Goal: Task Accomplishment & Management: Use online tool/utility

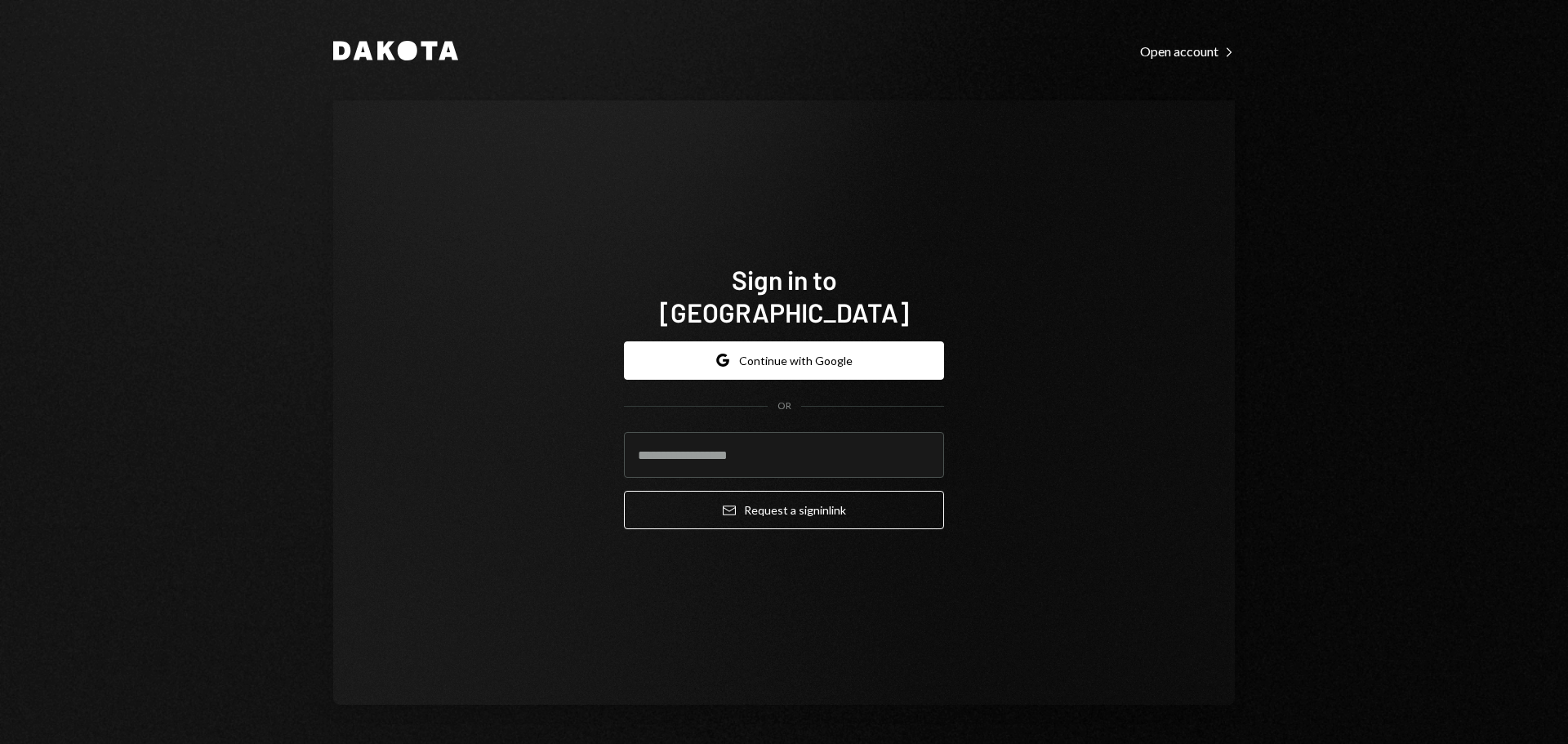
type input "**********"
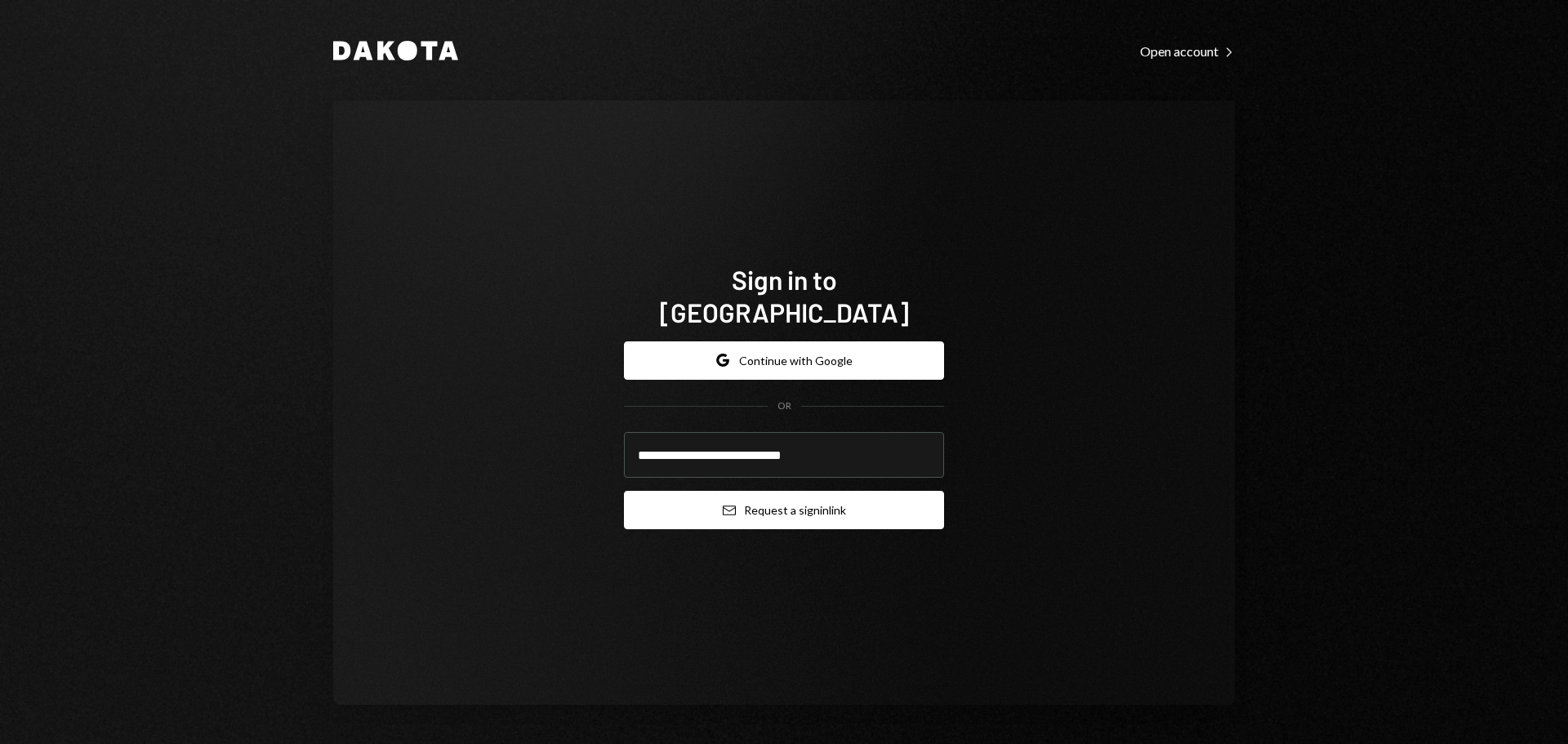
click at [744, 496] on button "Email Request a sign in link" at bounding box center [784, 510] width 320 height 38
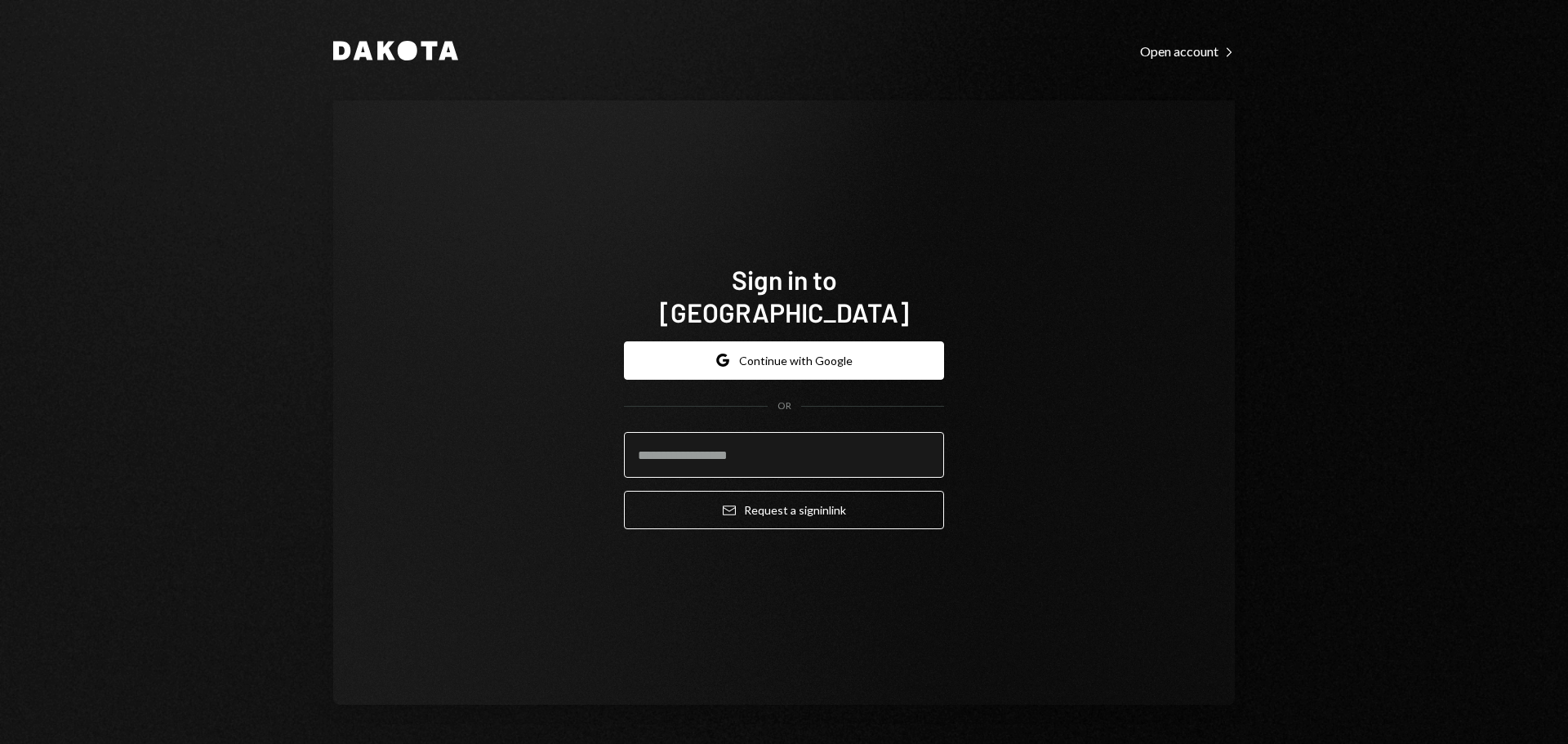
click at [773, 432] on input "email" at bounding box center [784, 455] width 320 height 46
click at [821, 443] on input "email" at bounding box center [784, 455] width 320 height 46
click at [643, 190] on div "Sign in to [GEOGRAPHIC_DATA] Google Continue with Google OR Email Request a sig…" at bounding box center [784, 403] width 902 height 605
click at [709, 435] on input "email" at bounding box center [784, 455] width 320 height 46
type input "**********"
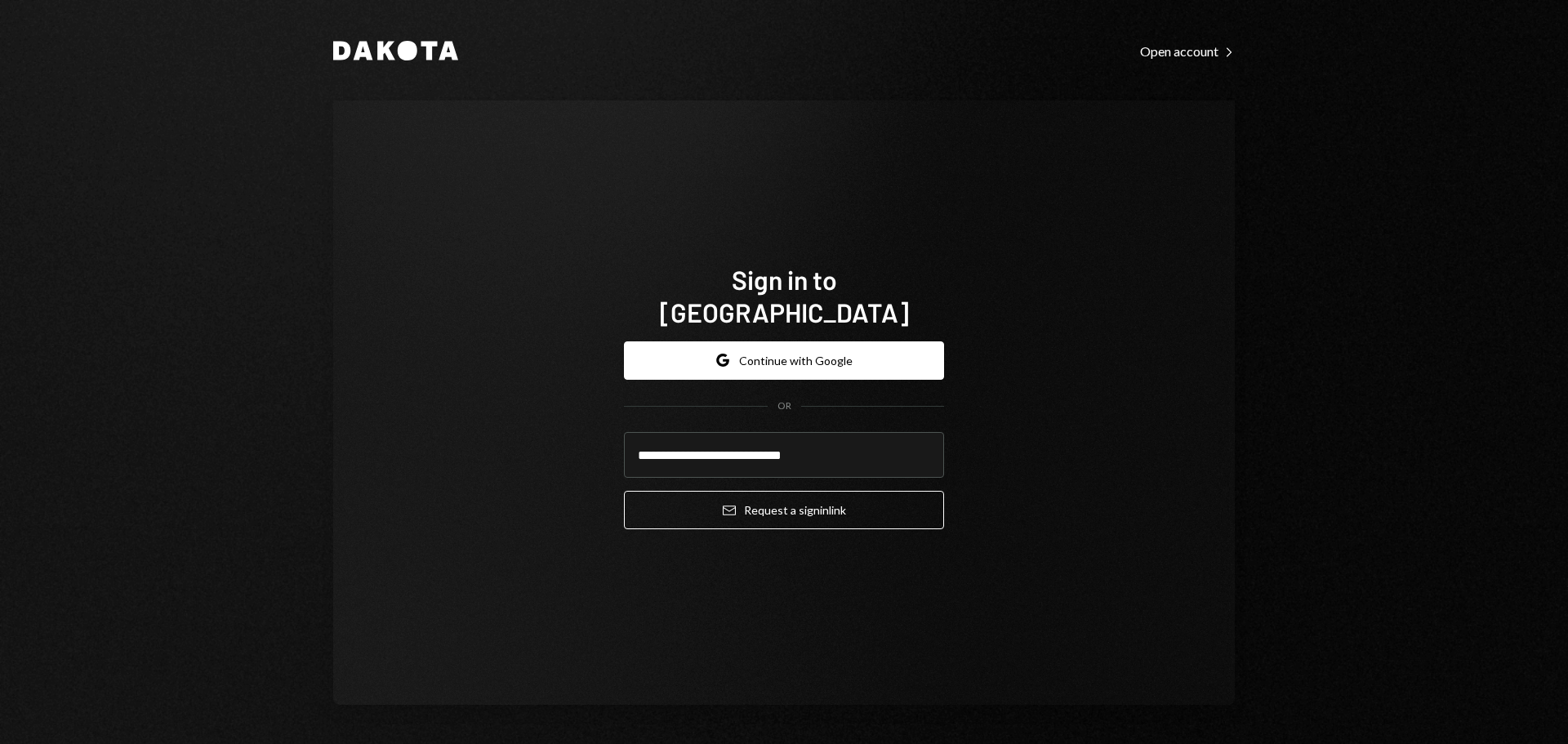
click at [749, 492] on button "Email Request a sign in link" at bounding box center [784, 510] width 320 height 38
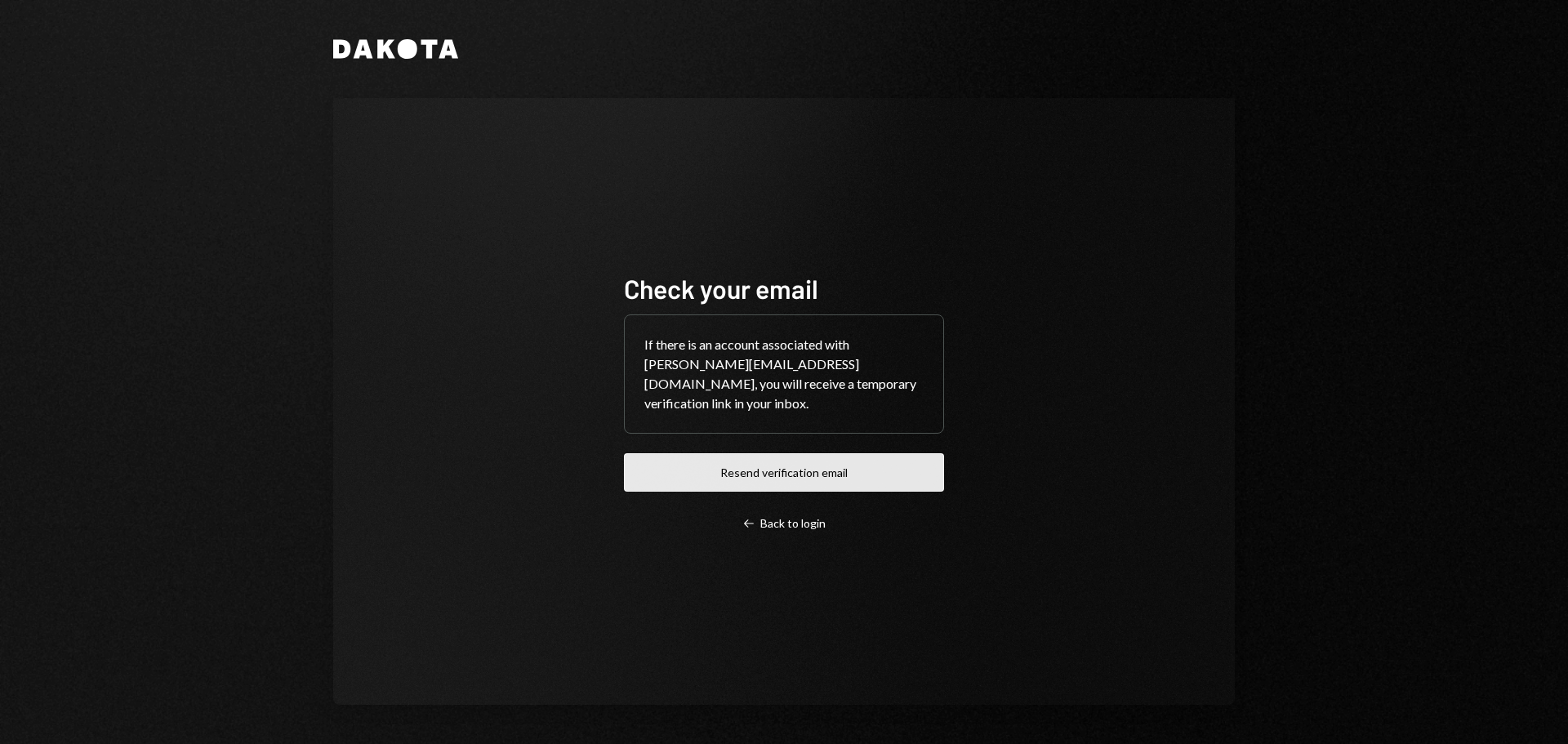
click at [795, 486] on button "Resend verification email" at bounding box center [784, 472] width 320 height 38
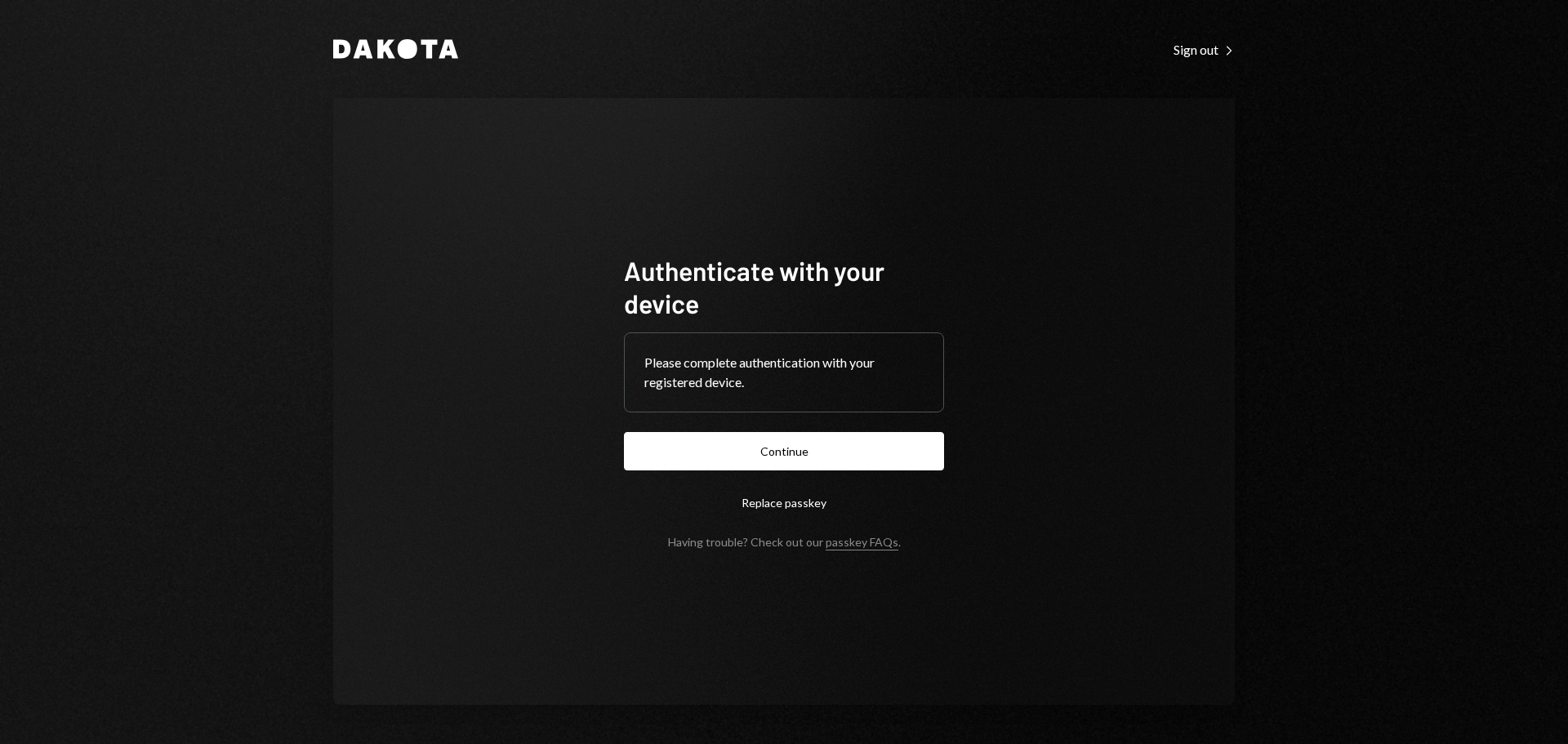
click at [821, 443] on button "Continue" at bounding box center [784, 452] width 320 height 38
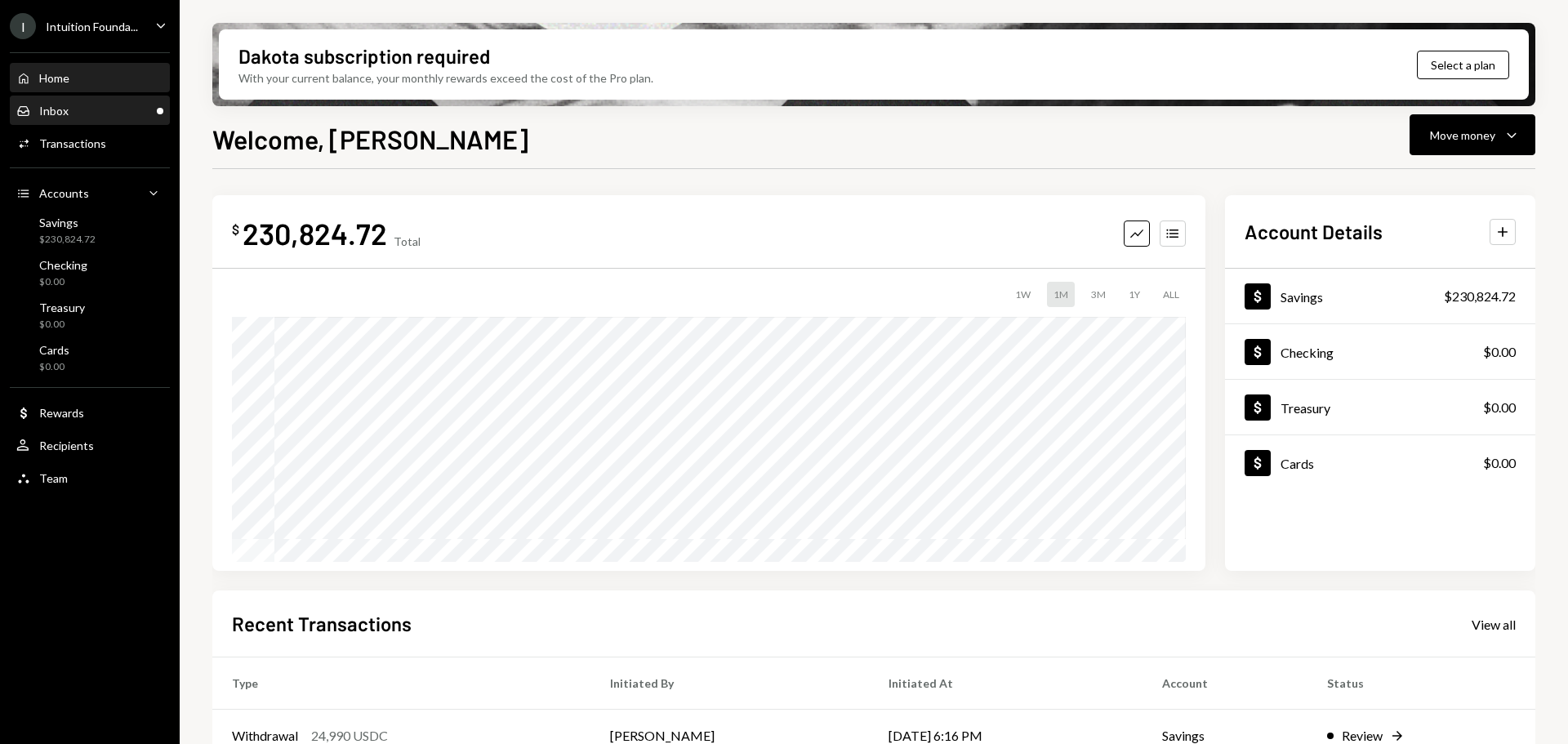
click at [63, 107] on div "Inbox" at bounding box center [53, 111] width 29 height 14
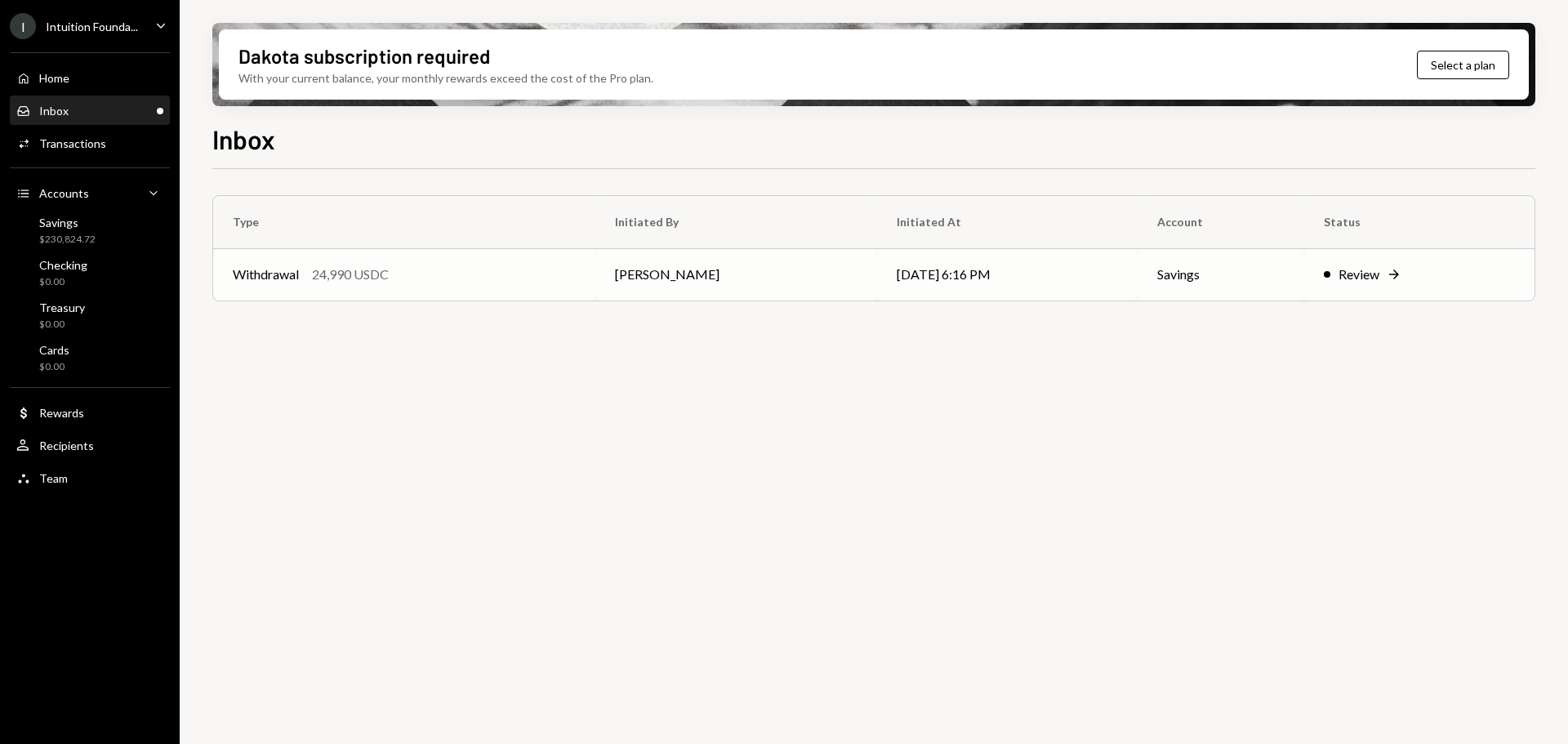
click at [461, 256] on td "Withdrawal 24,990 USDC" at bounding box center [404, 274] width 382 height 52
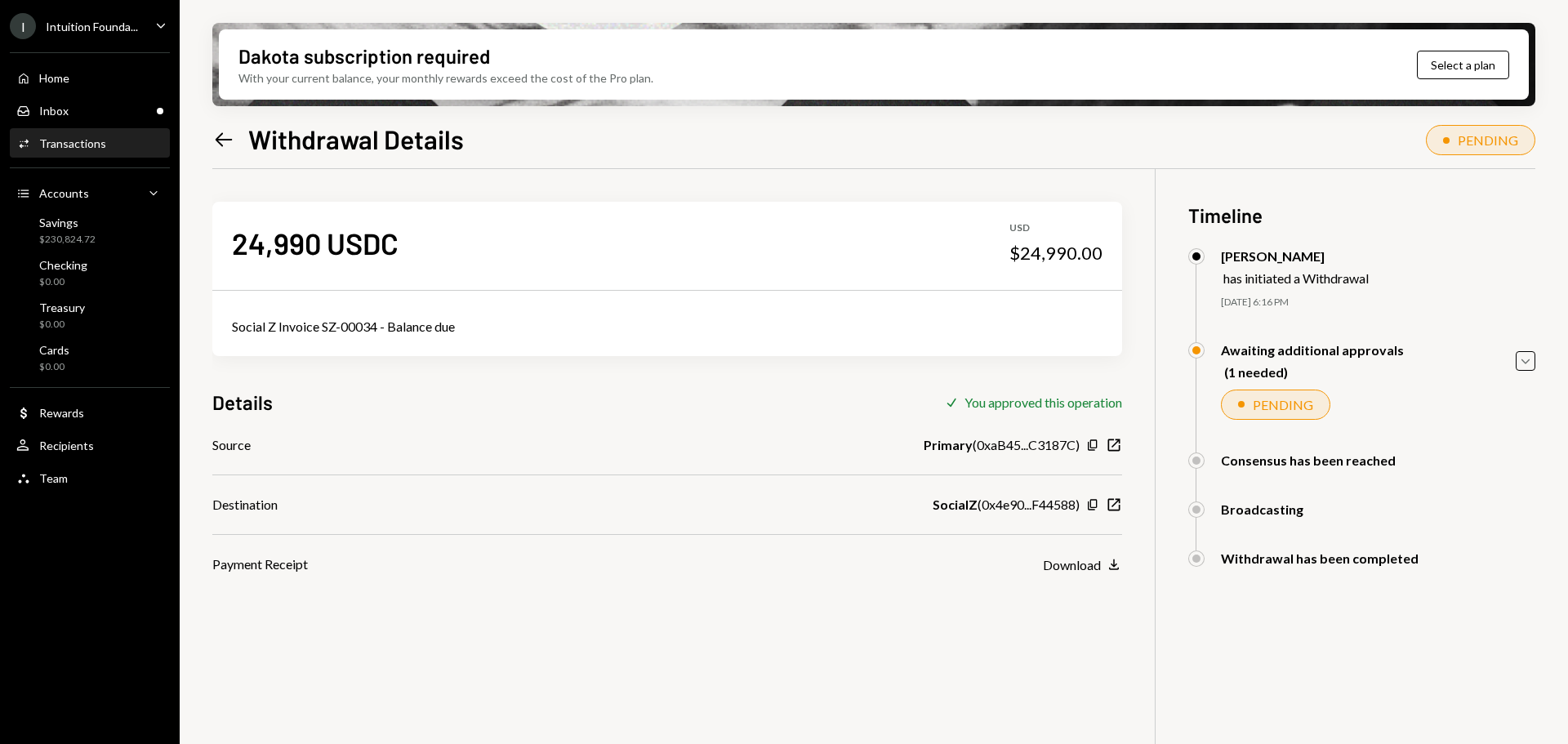
click at [1515, 356] on div "Awaiting additional approvals (1 needed) Caret Down" at bounding box center [1361, 361] width 347 height 37
click at [1520, 360] on icon "Caret Down" at bounding box center [1526, 362] width 18 height 18
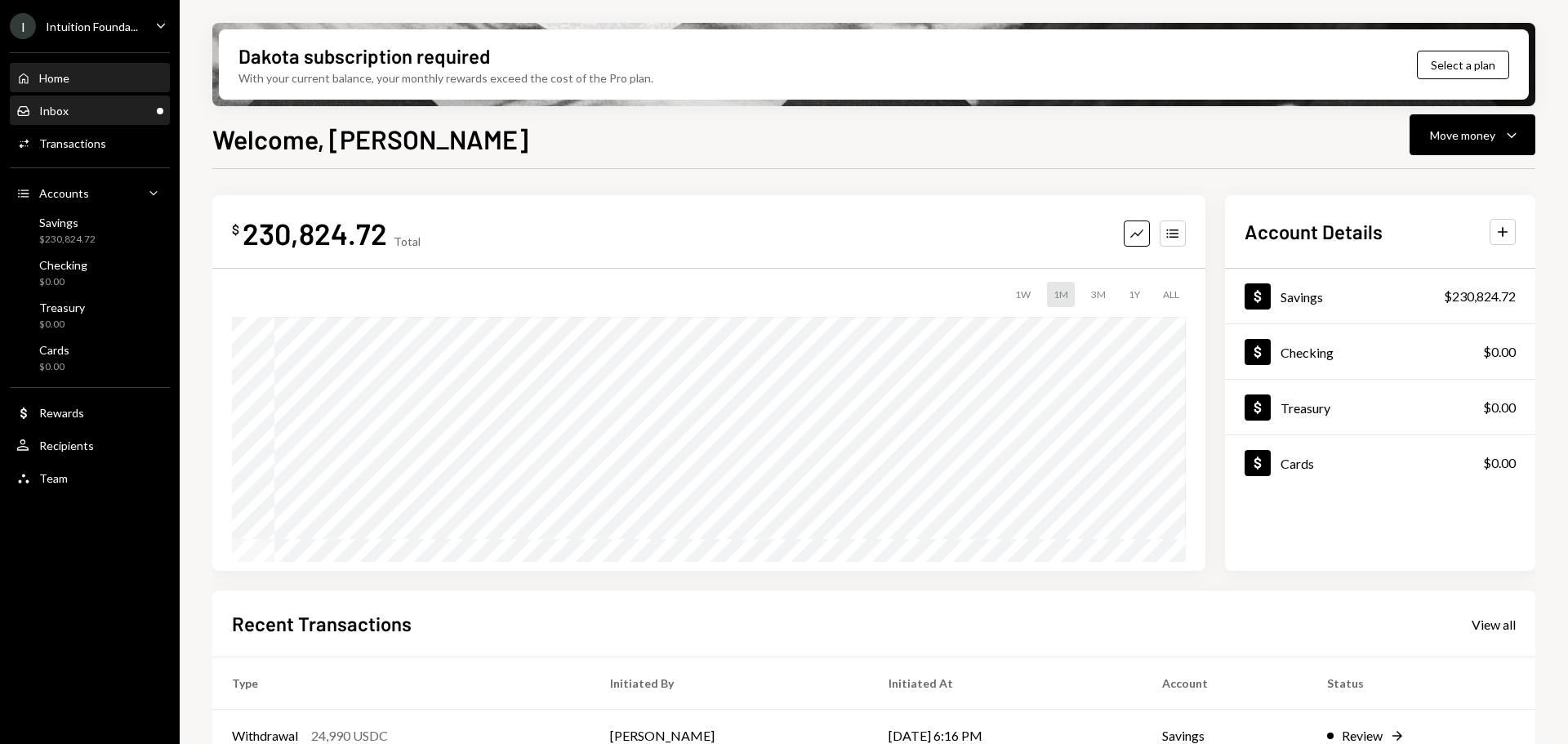
click at [87, 109] on div "Inbox Inbox" at bounding box center [90, 112] width 147 height 15
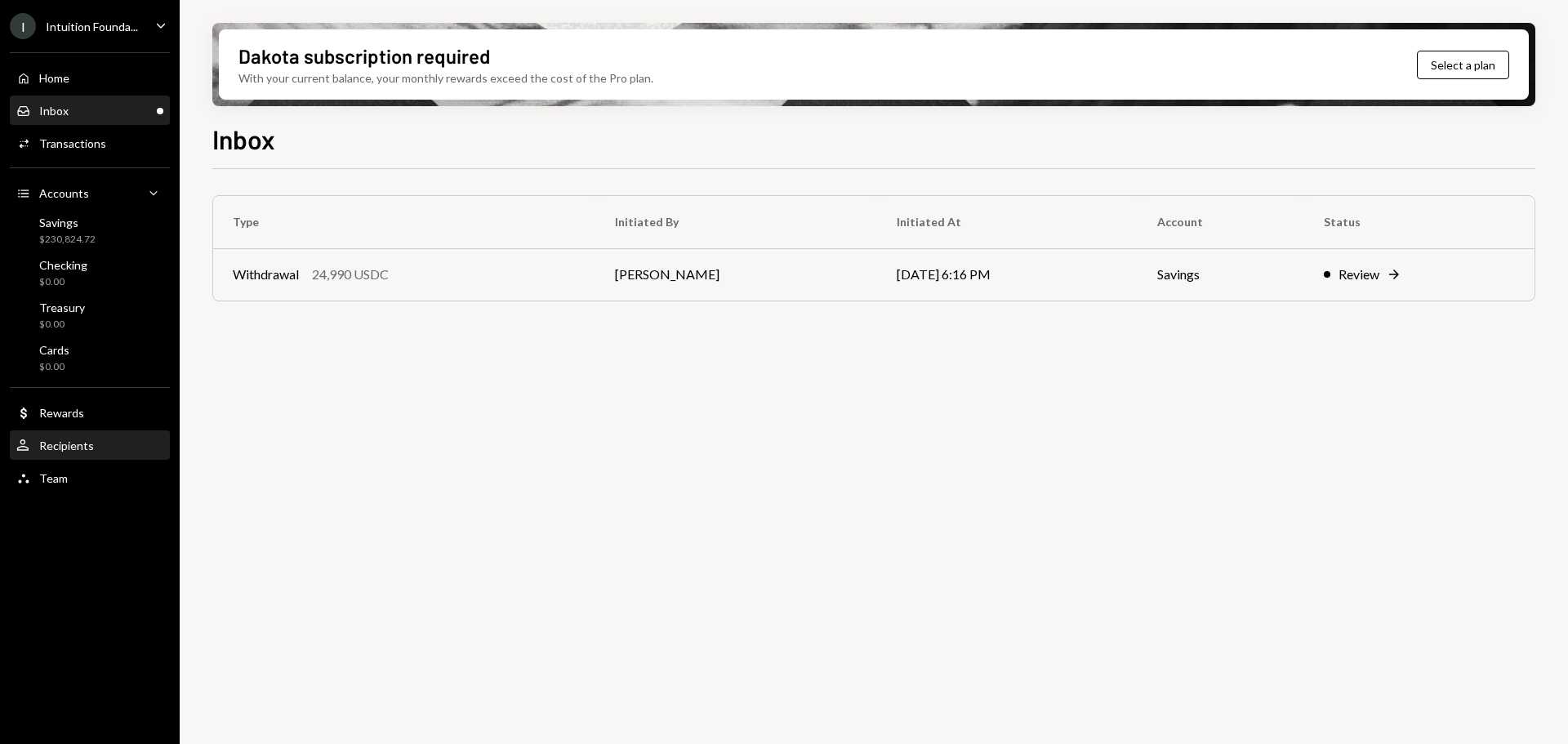
click at [101, 451] on div "User Recipients" at bounding box center [90, 447] width 147 height 15
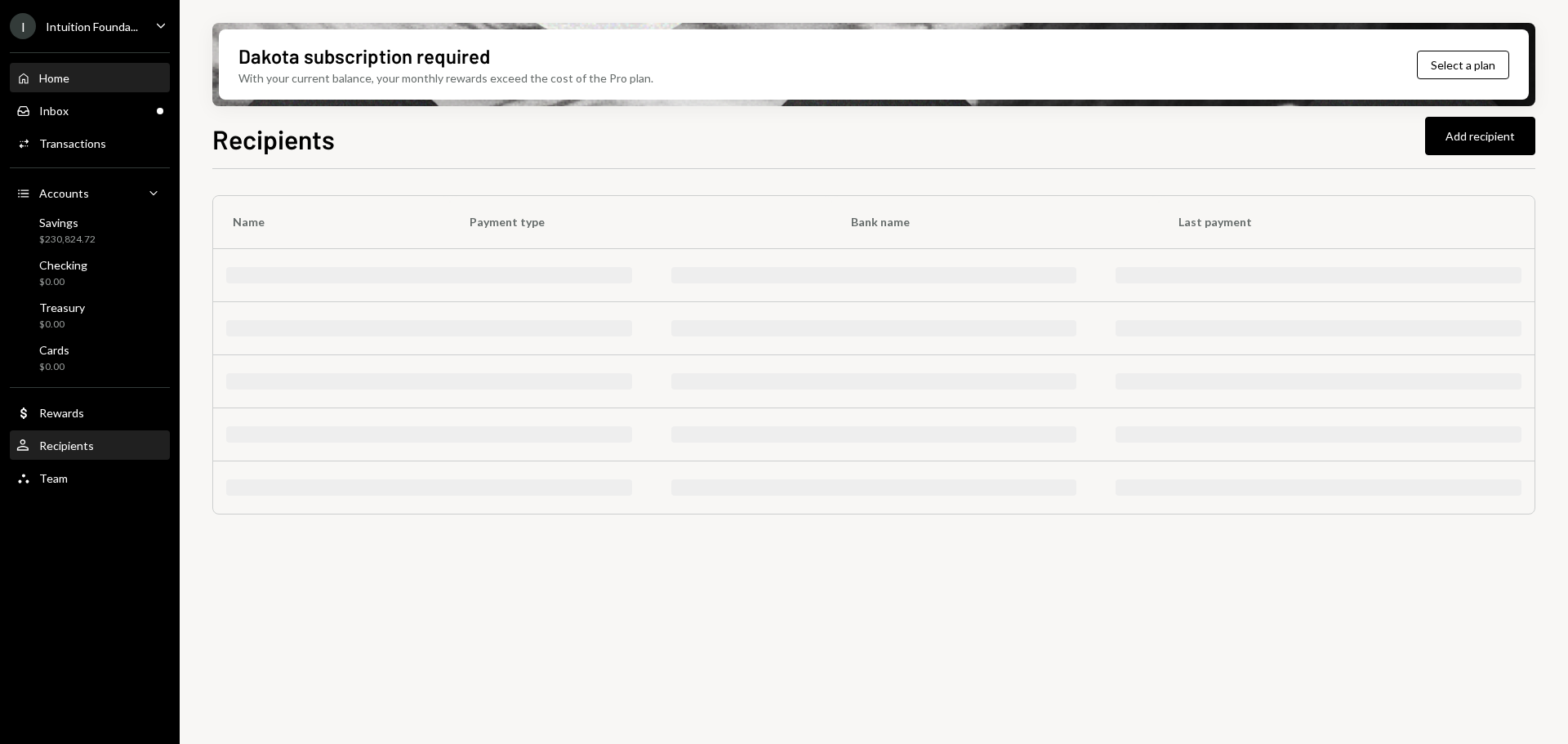
click at [87, 89] on div "Home Home" at bounding box center [90, 77] width 147 height 27
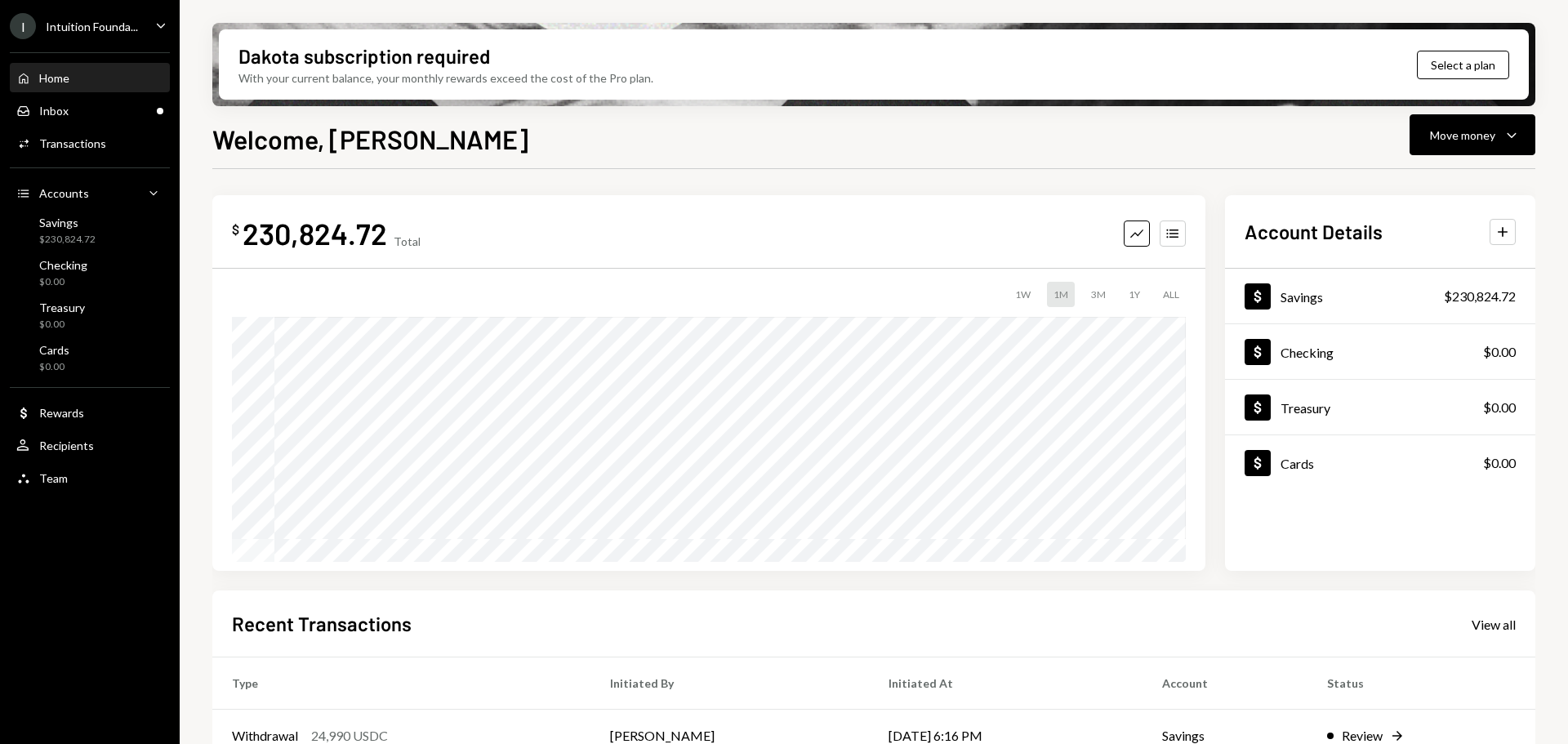
drag, startPoint x: 1476, startPoint y: 137, endPoint x: 1475, endPoint y: 157, distance: 20.0
click at [1476, 137] on div "Move money" at bounding box center [1462, 135] width 65 height 17
click at [1383, 195] on div "Withdraw Send" at bounding box center [1447, 184] width 163 height 37
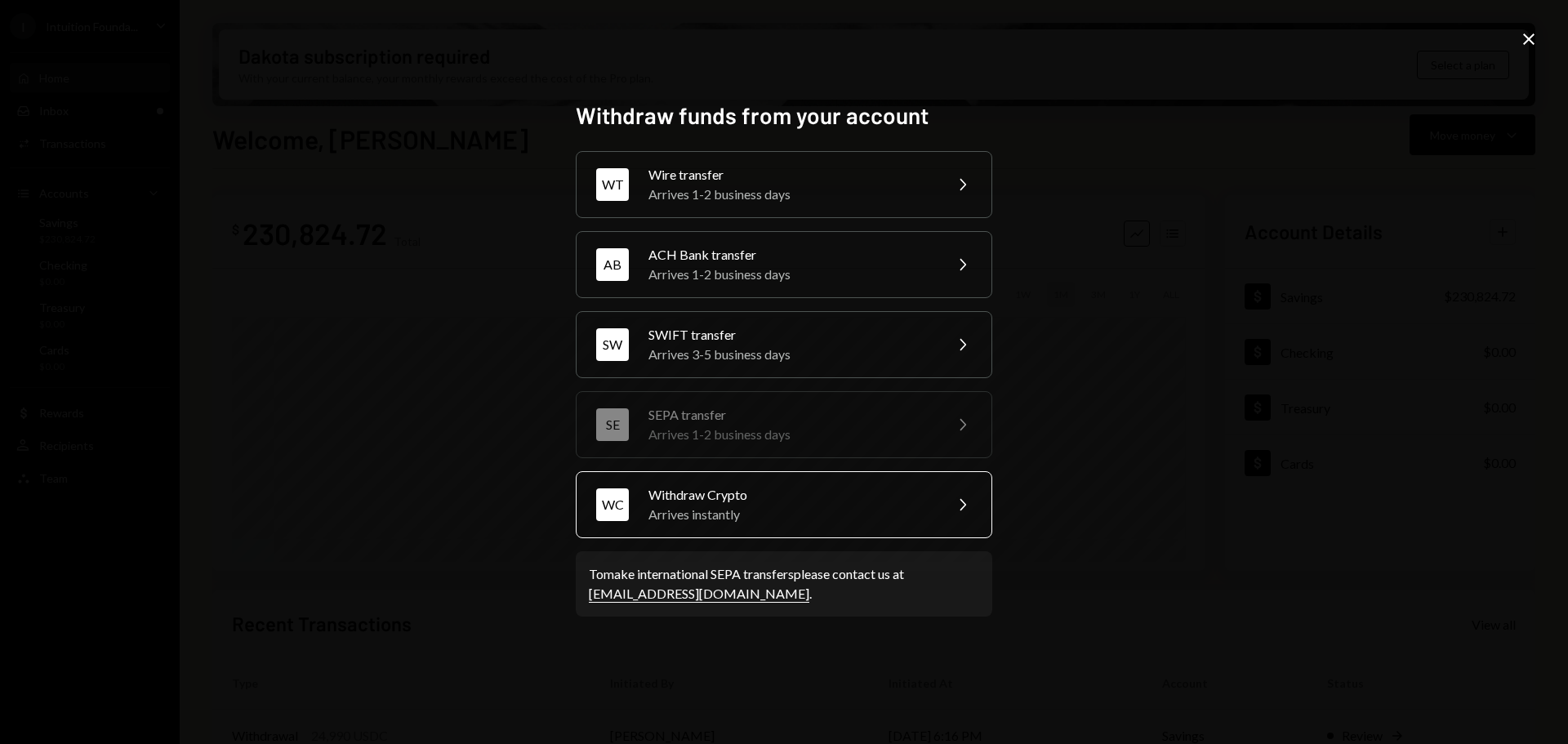
click at [760, 497] on div "Withdraw Crypto" at bounding box center [790, 496] width 284 height 20
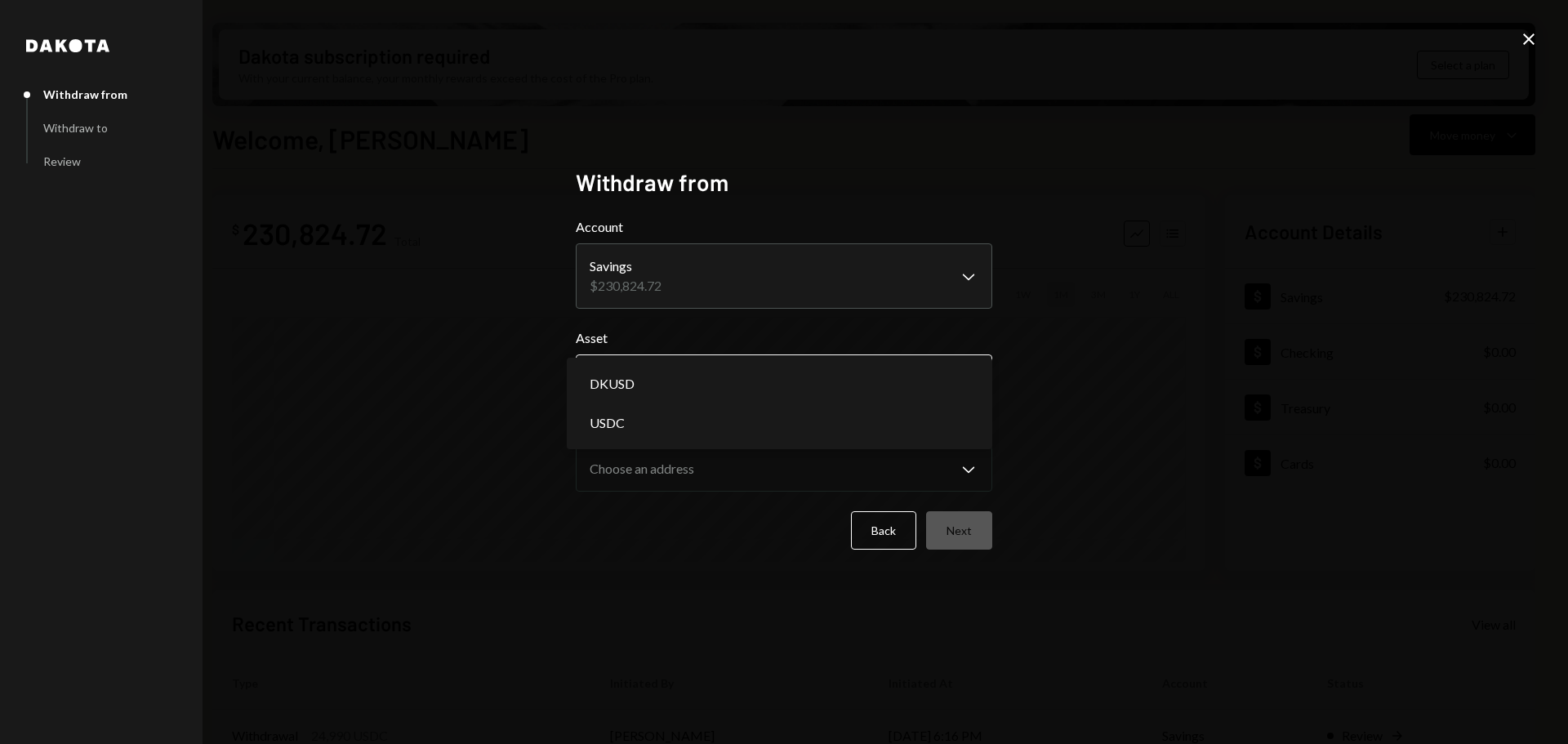
click at [697, 384] on body "I Intuition Founda... Caret Down Home Home Inbox Inbox Activities Transactions …" at bounding box center [784, 372] width 1568 height 744
select select "****"
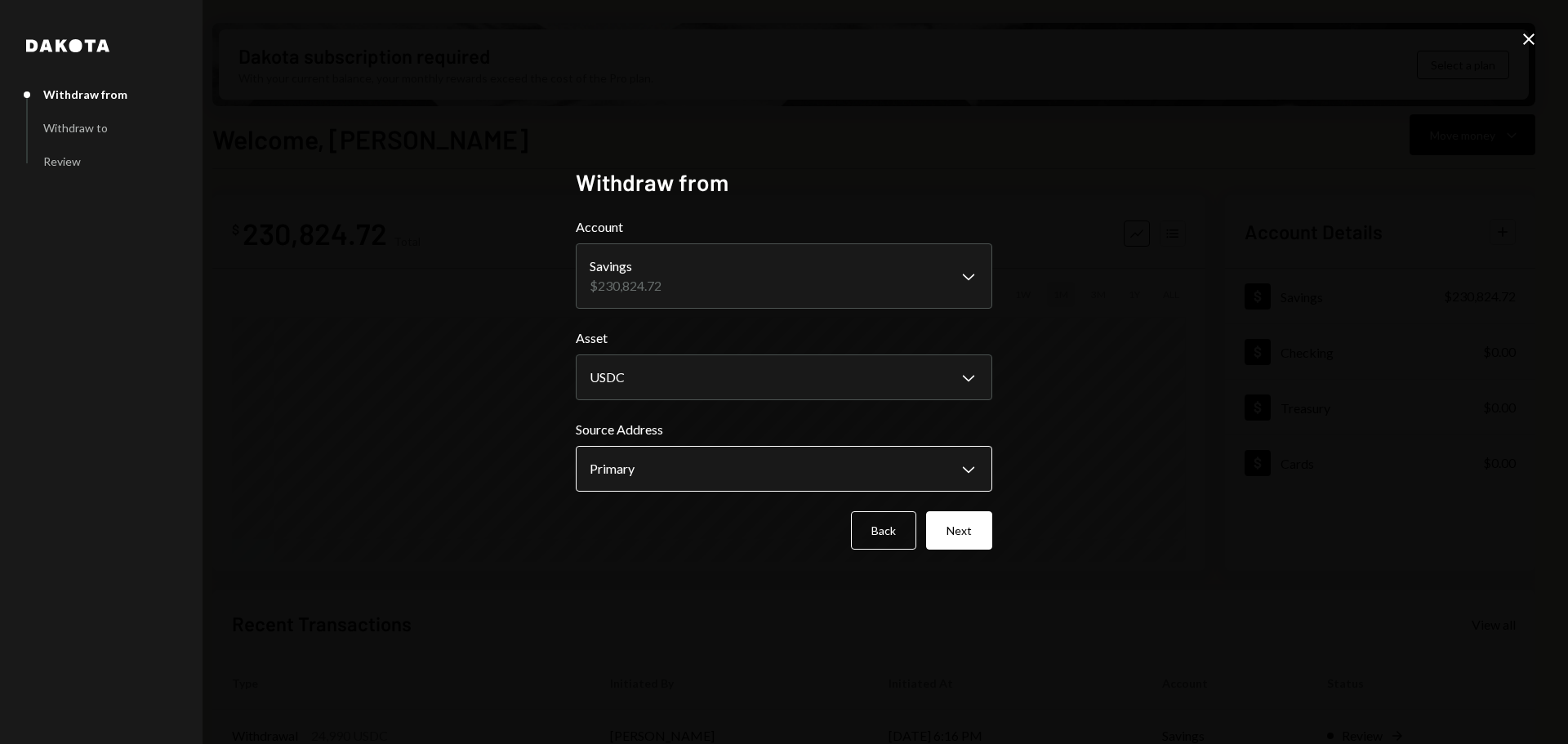
click at [709, 447] on button "Primary Chevron Down" at bounding box center [784, 468] width 416 height 46
click at [1033, 463] on div "**********" at bounding box center [784, 372] width 1568 height 744
click at [982, 532] on button "Next" at bounding box center [958, 531] width 66 height 38
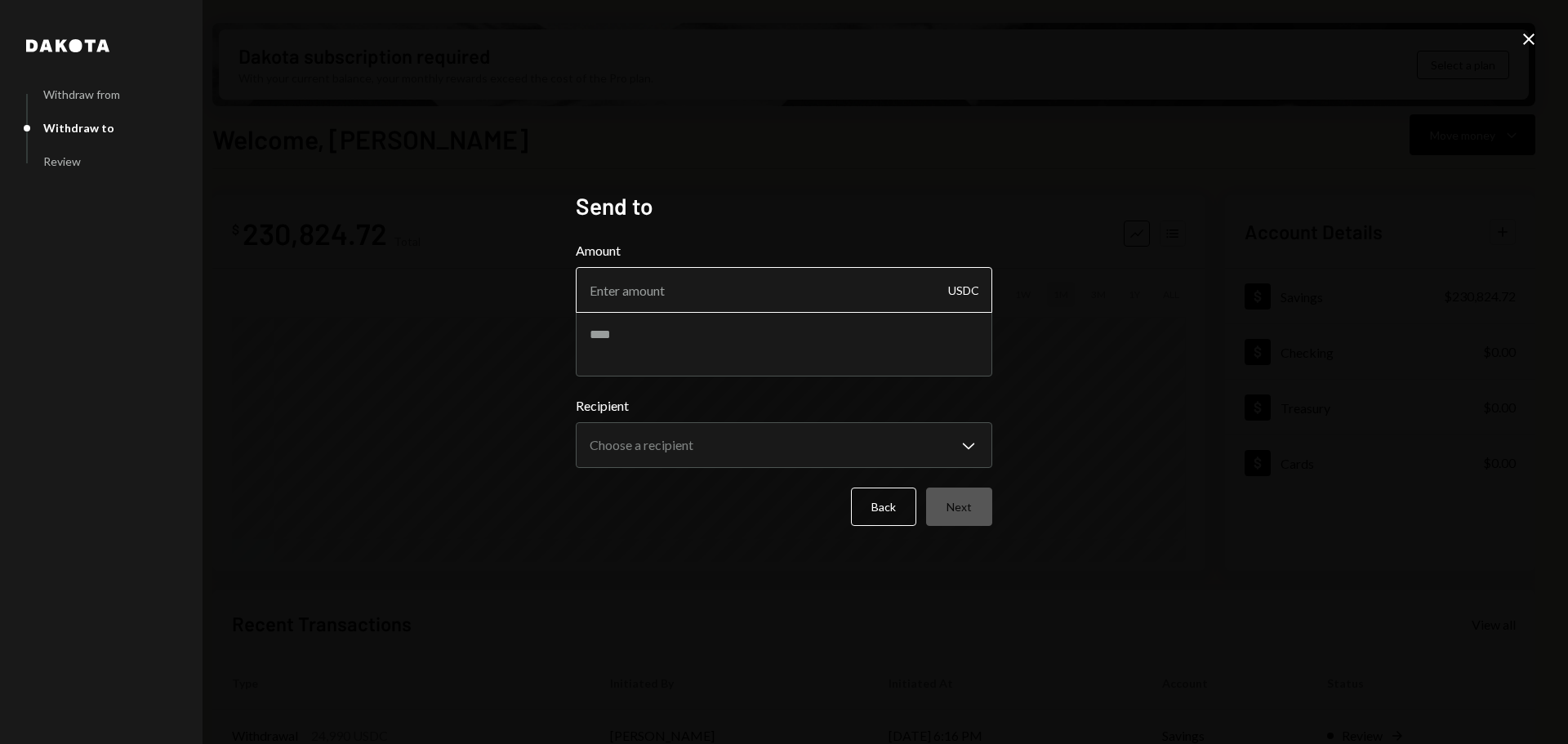
click at [783, 299] on input "Amount" at bounding box center [784, 290] width 416 height 46
click at [730, 287] on input "Amount" at bounding box center [784, 290] width 416 height 46
type input "20290"
click at [695, 353] on textarea at bounding box center [784, 344] width 416 height 65
click at [743, 357] on textarea at bounding box center [784, 344] width 416 height 65
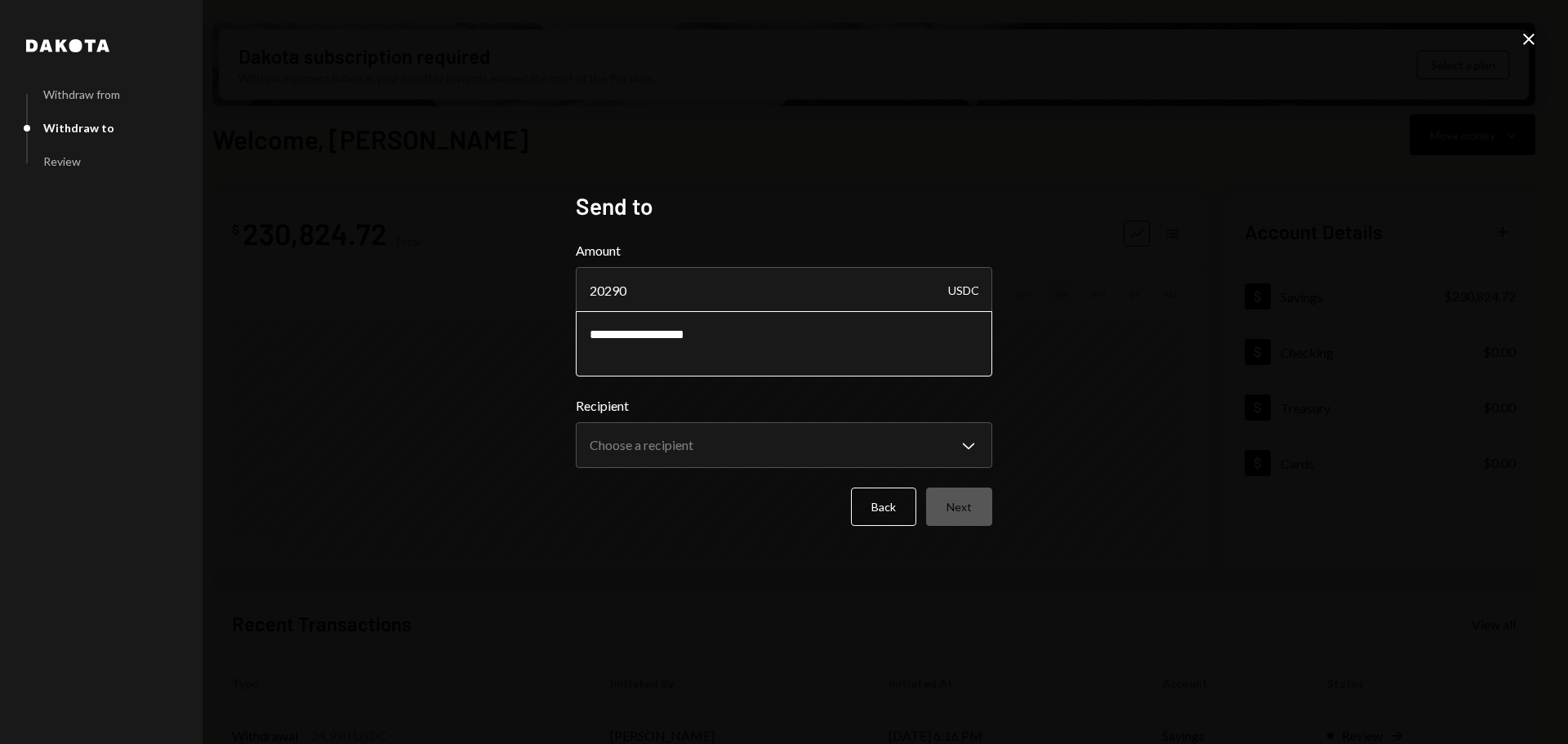
paste textarea "**********"
type textarea "**********"
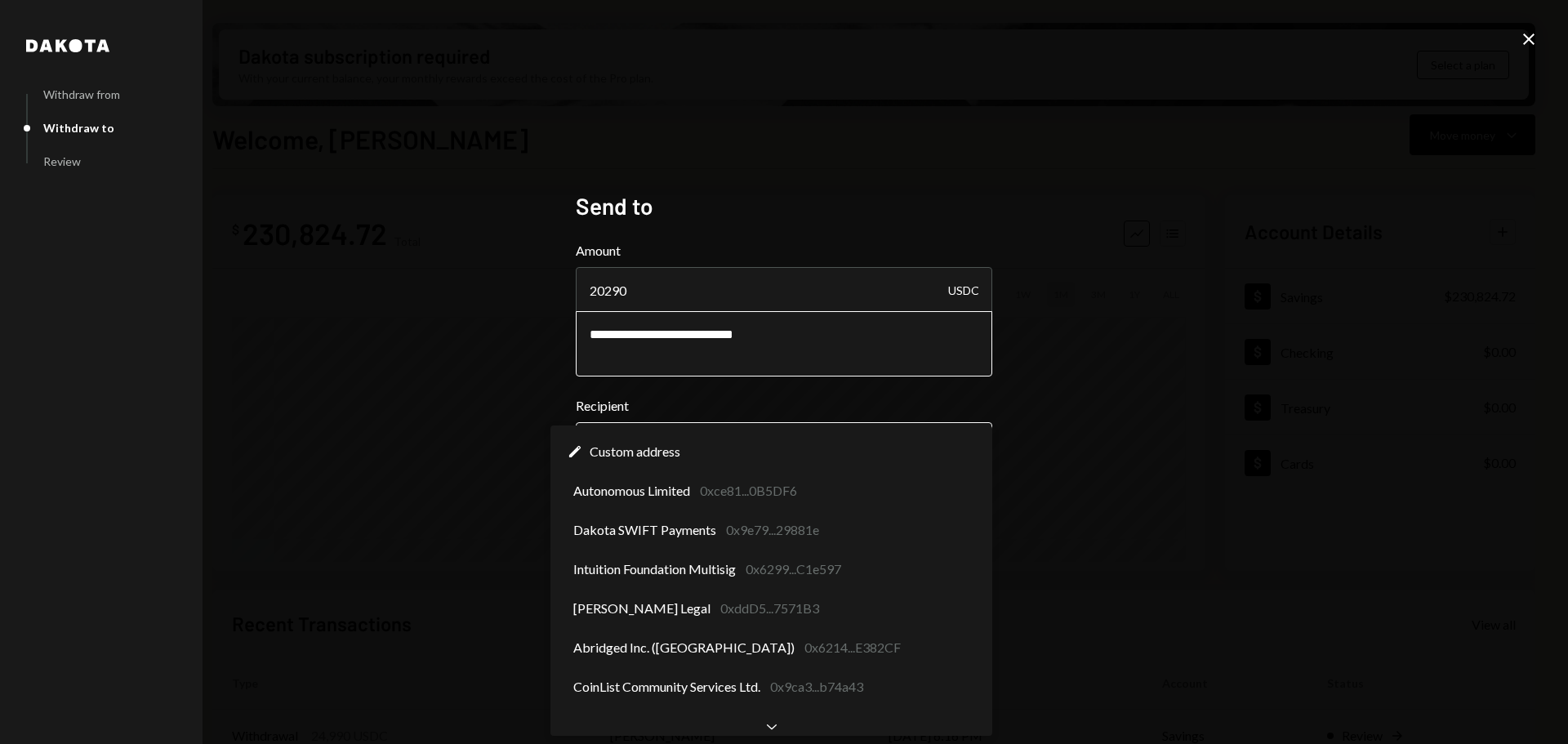
click at [759, 449] on body "I Intuition Founda... Caret Down Home Home Inbox Inbox Activities Transactions …" at bounding box center [784, 372] width 1568 height 744
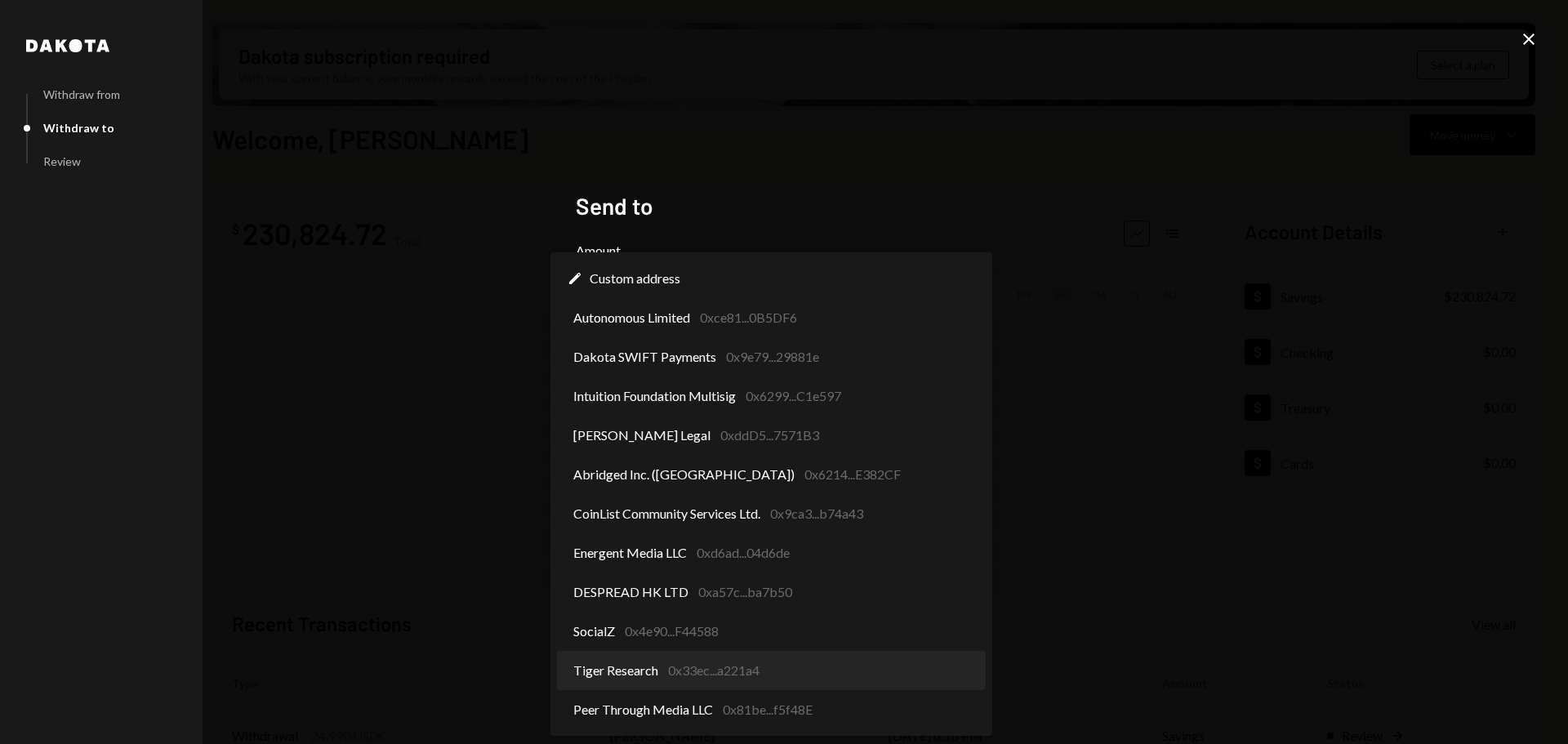
select select "**********"
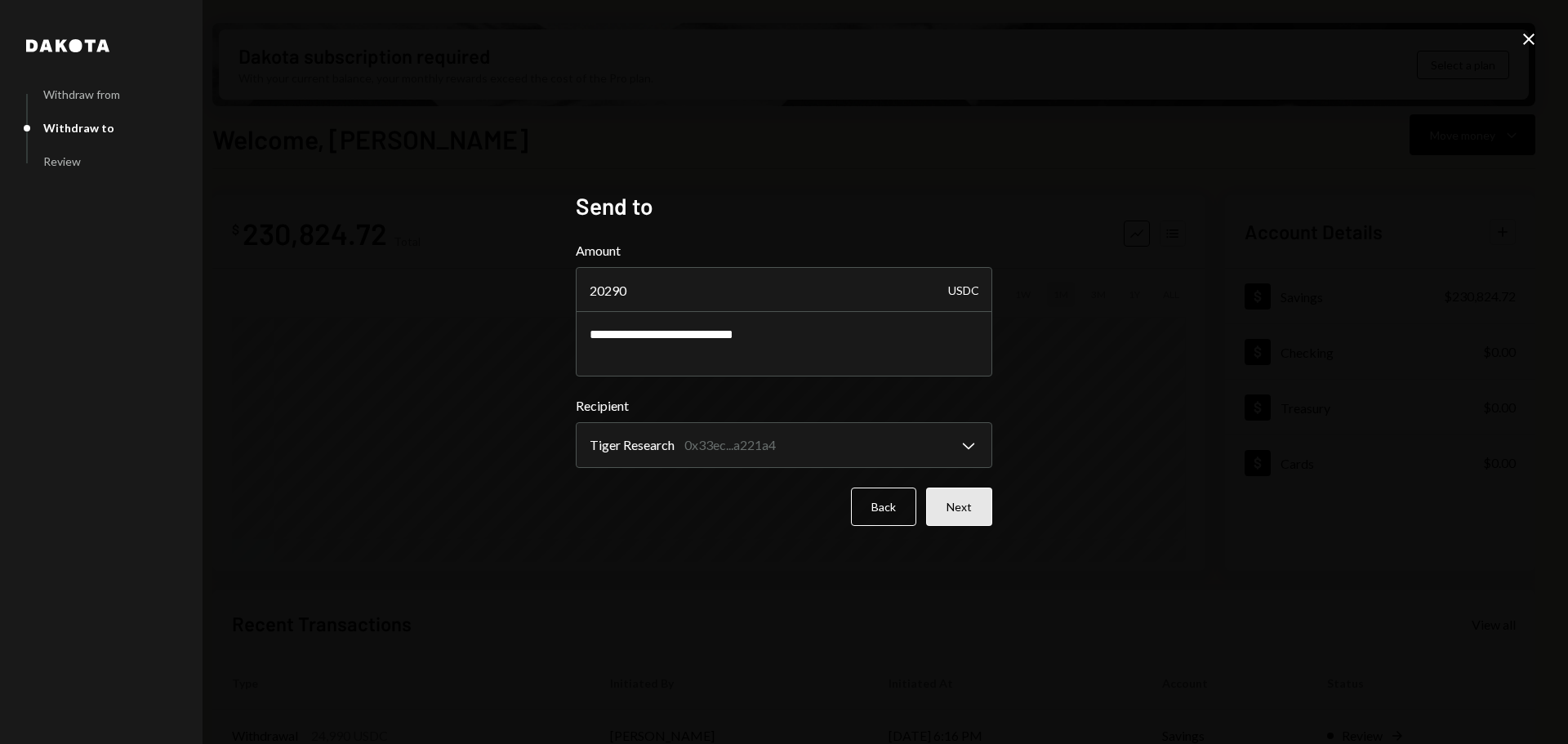
click at [978, 517] on button "Next" at bounding box center [958, 507] width 66 height 38
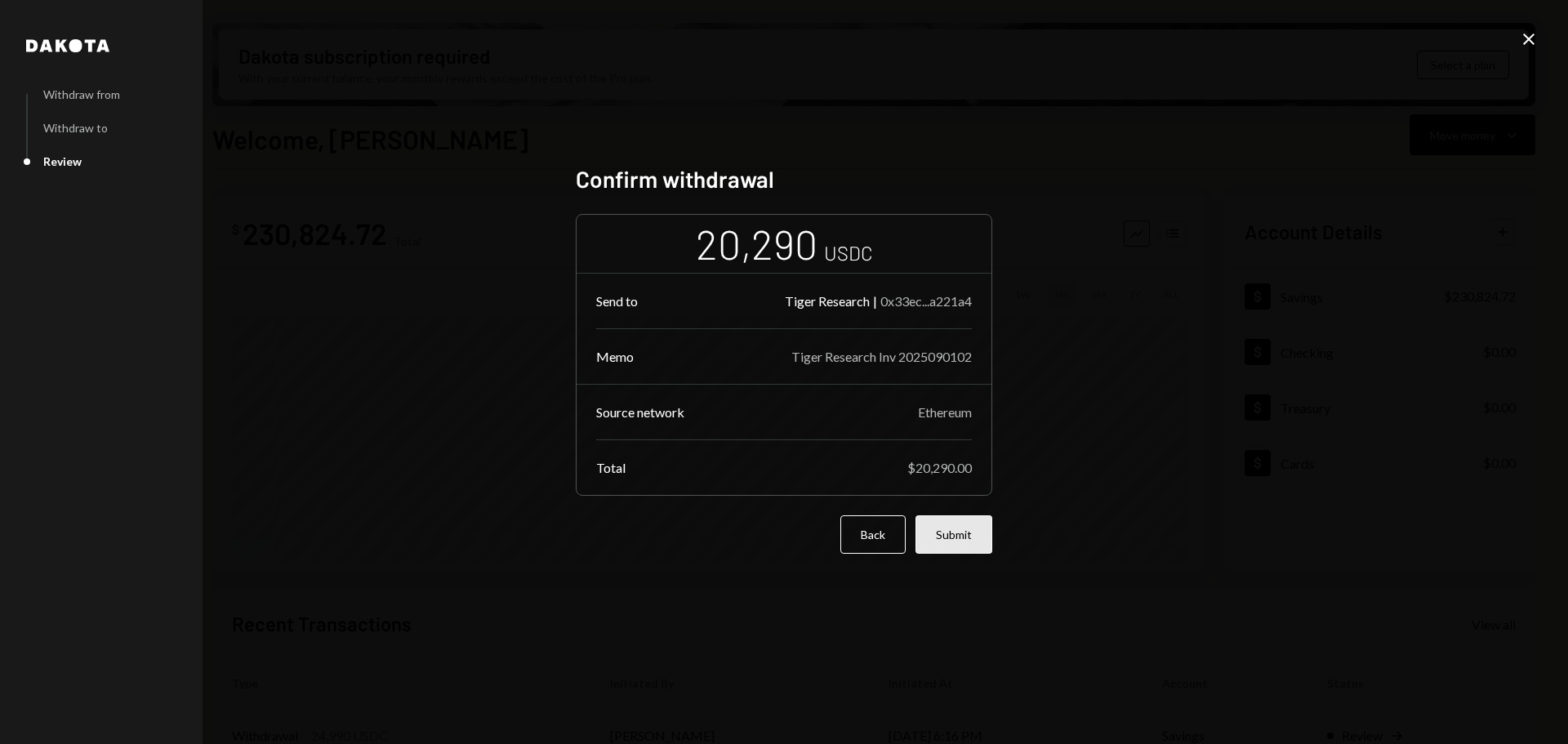
click at [974, 535] on button "Submit" at bounding box center [953, 535] width 77 height 38
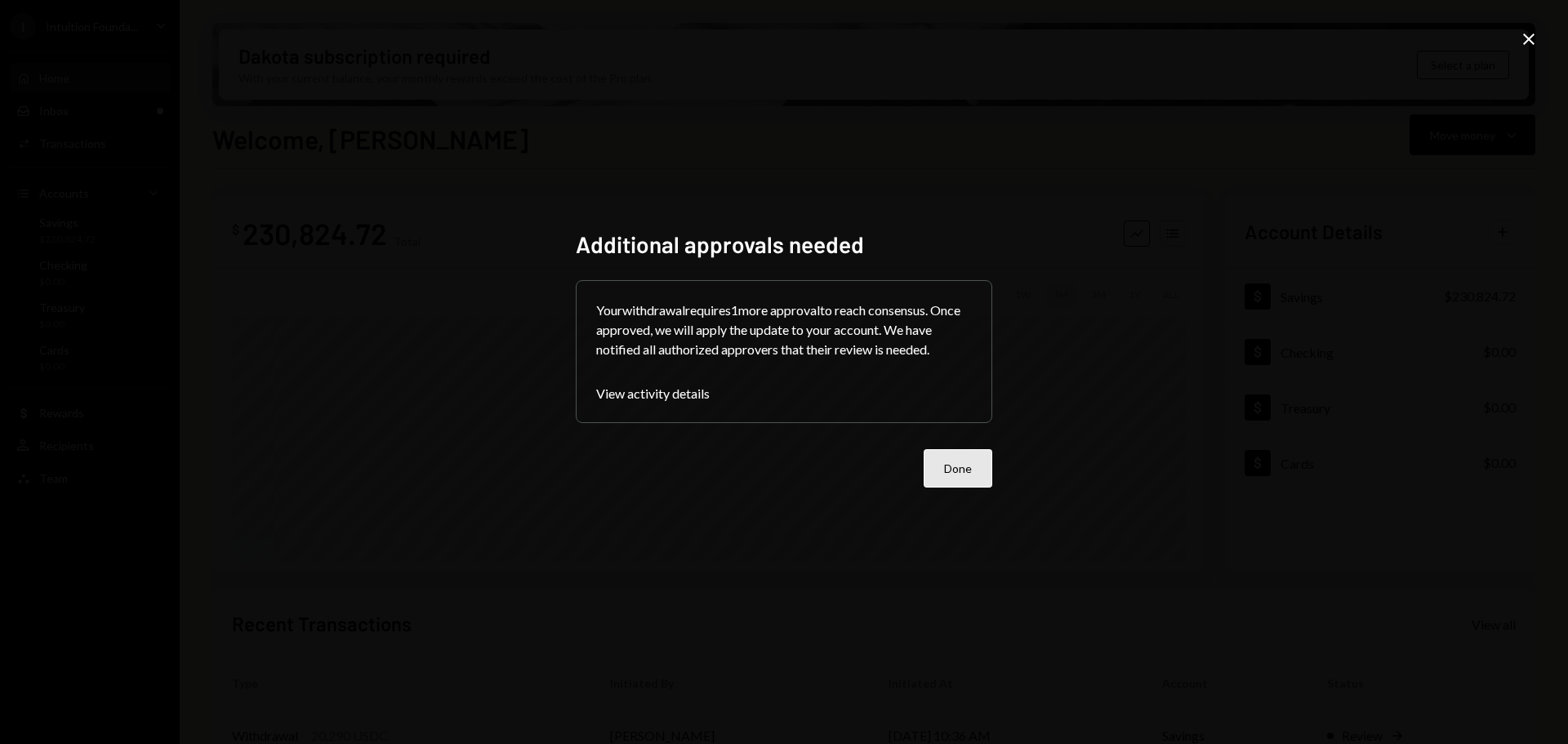
click at [961, 462] on button "Done" at bounding box center [958, 468] width 68 height 38
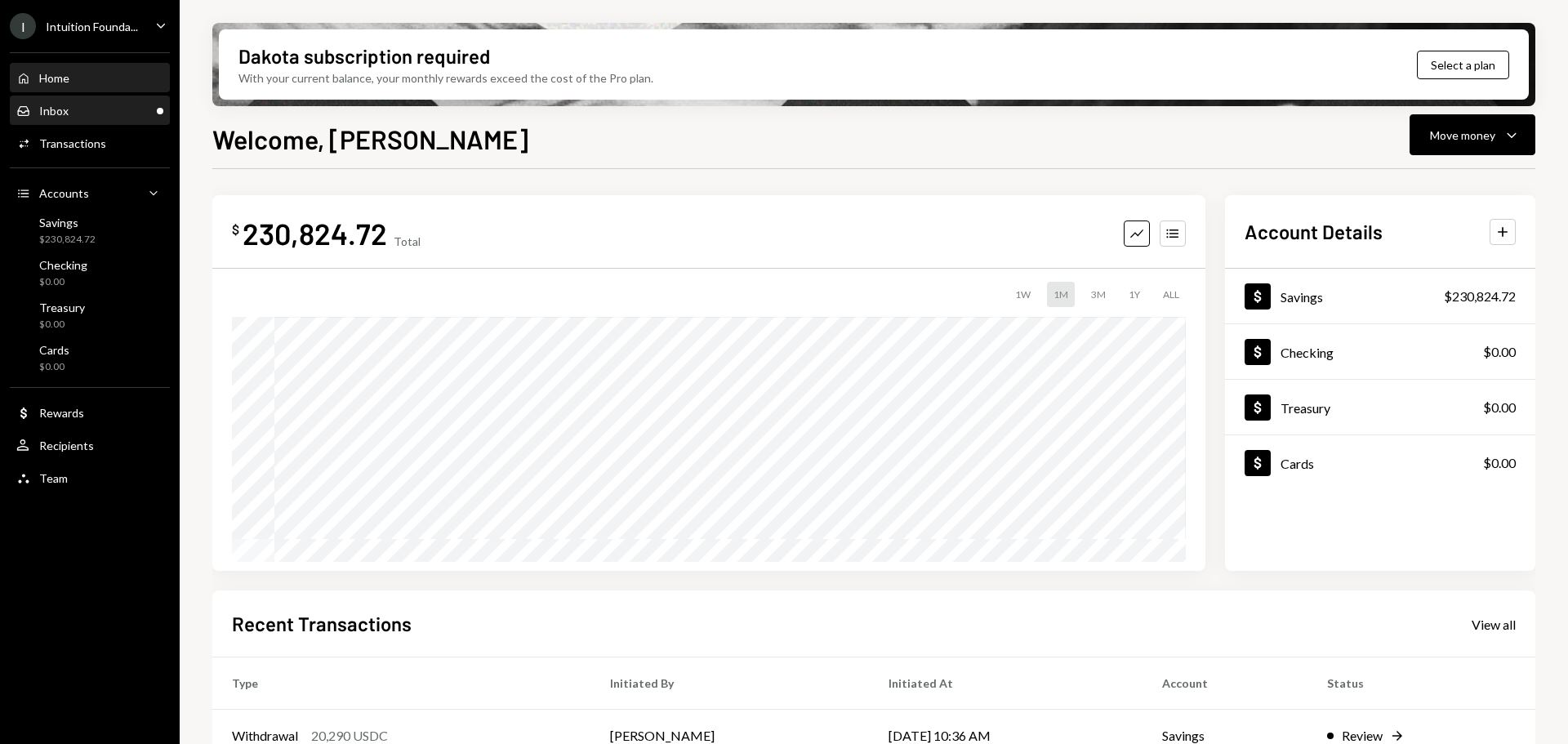
click at [82, 111] on div "Inbox Inbox" at bounding box center [90, 112] width 147 height 15
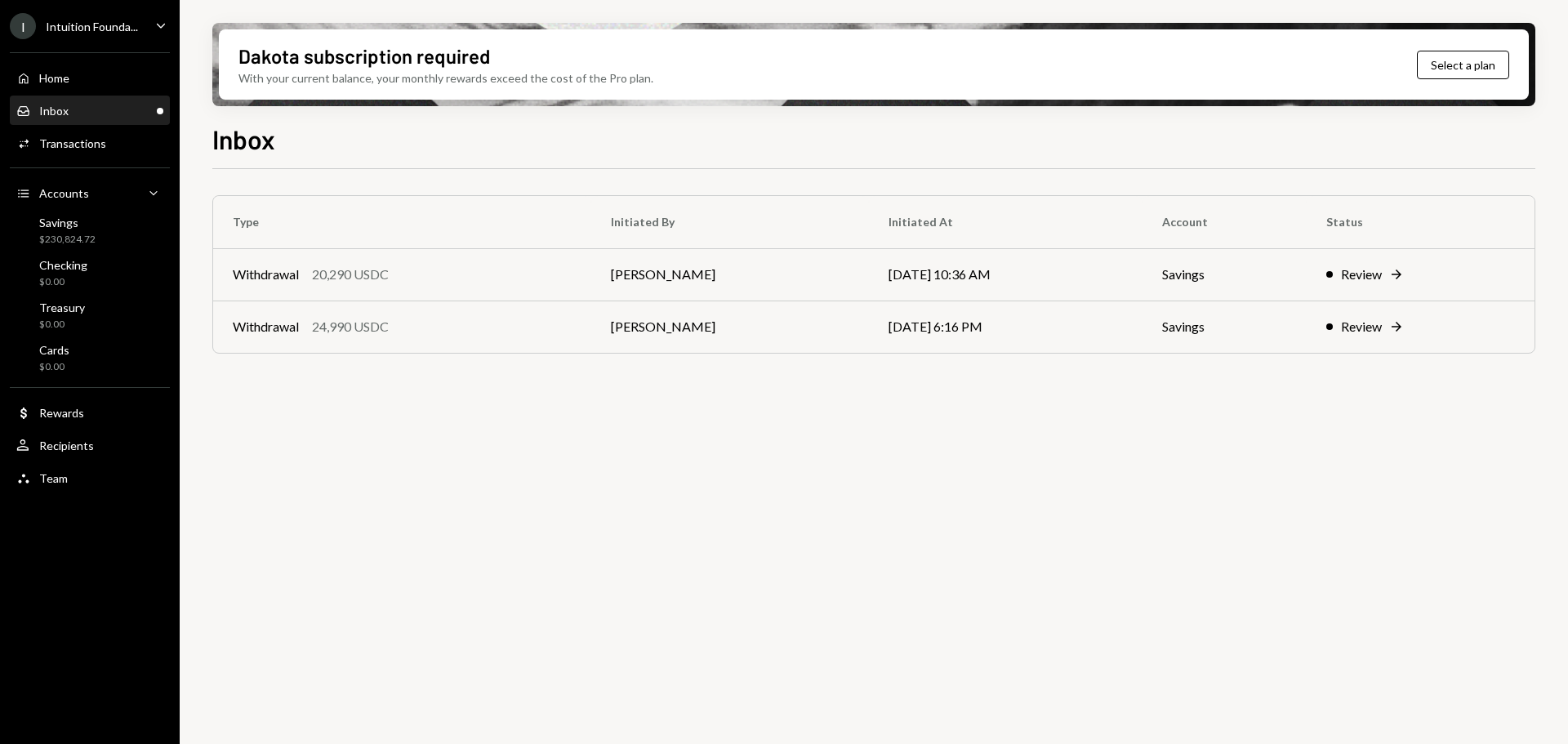
click at [116, 122] on div "Inbox Inbox" at bounding box center [90, 111] width 147 height 27
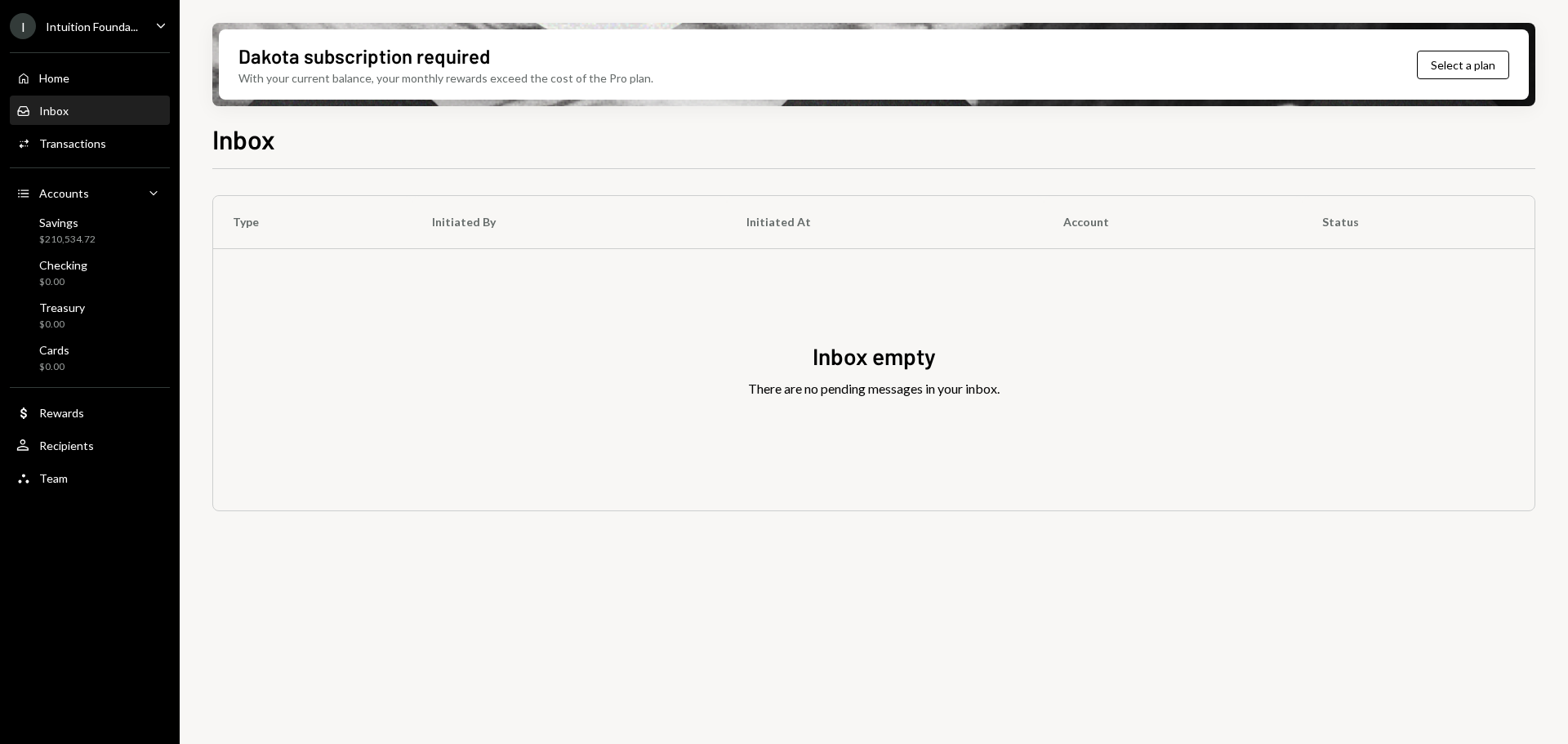
click at [99, 112] on div "Inbox Inbox" at bounding box center [90, 112] width 147 height 15
click at [61, 71] on div "Home Home" at bounding box center [43, 78] width 53 height 15
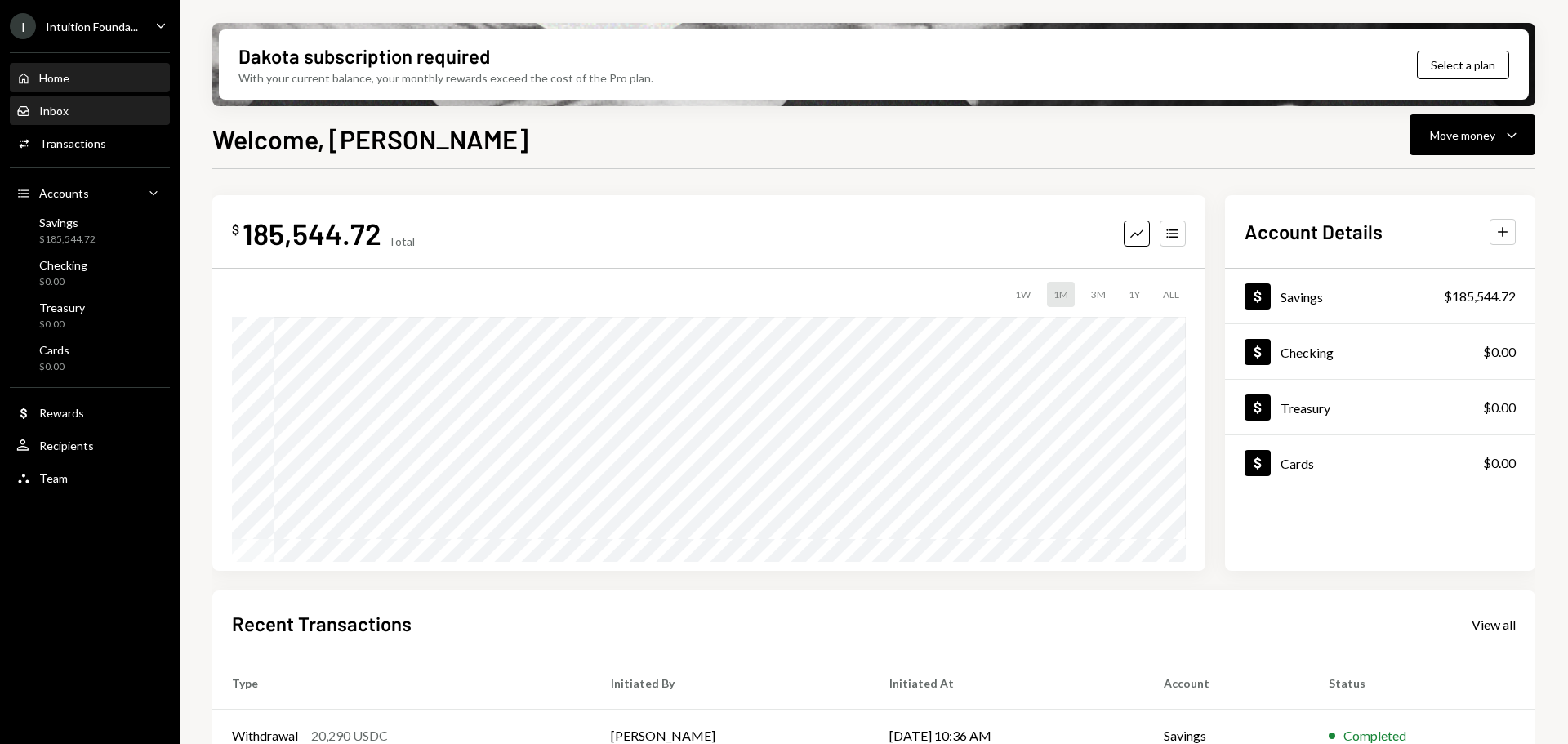
click at [71, 104] on div "Inbox Inbox" at bounding box center [90, 112] width 147 height 15
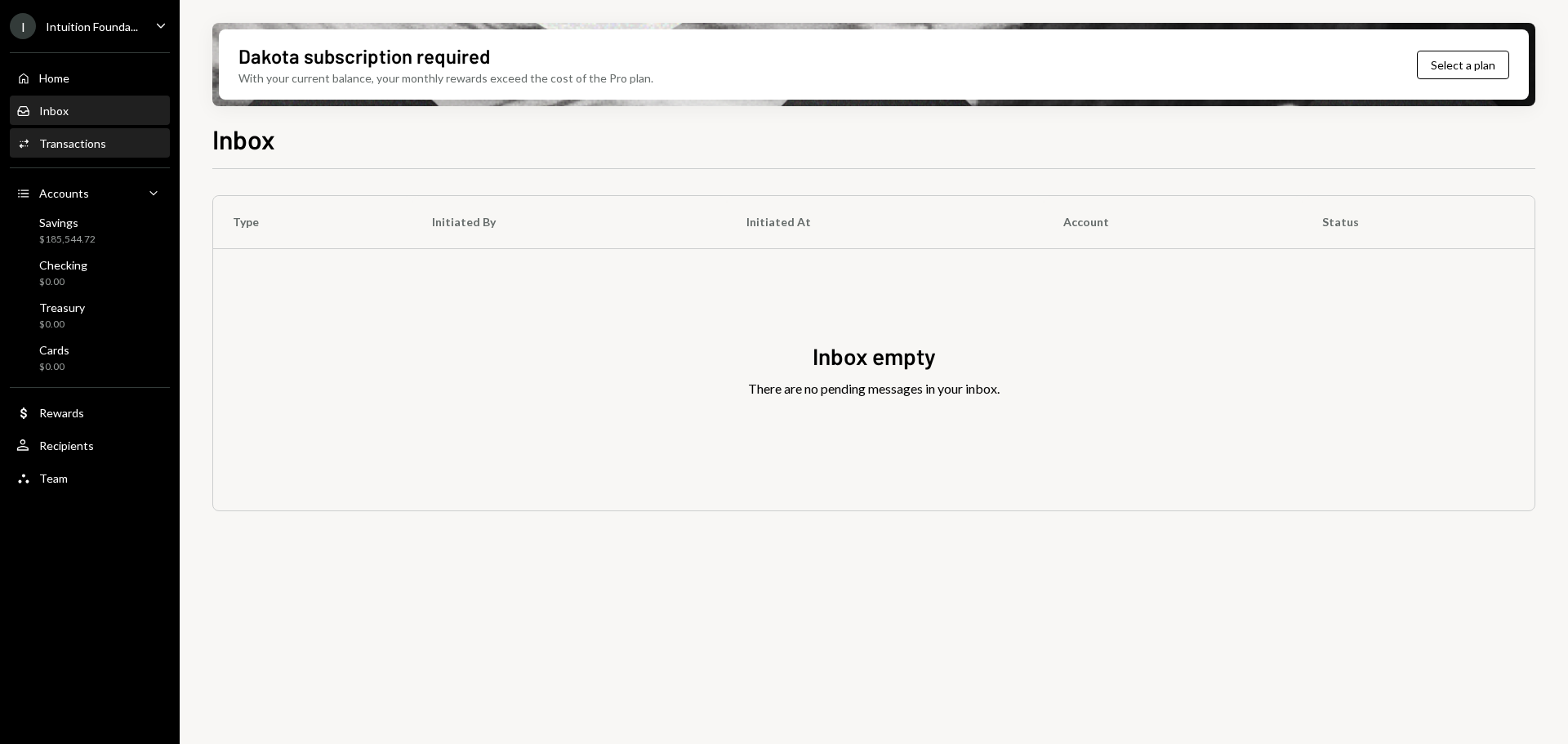
click at [97, 148] on div "Transactions" at bounding box center [72, 143] width 67 height 14
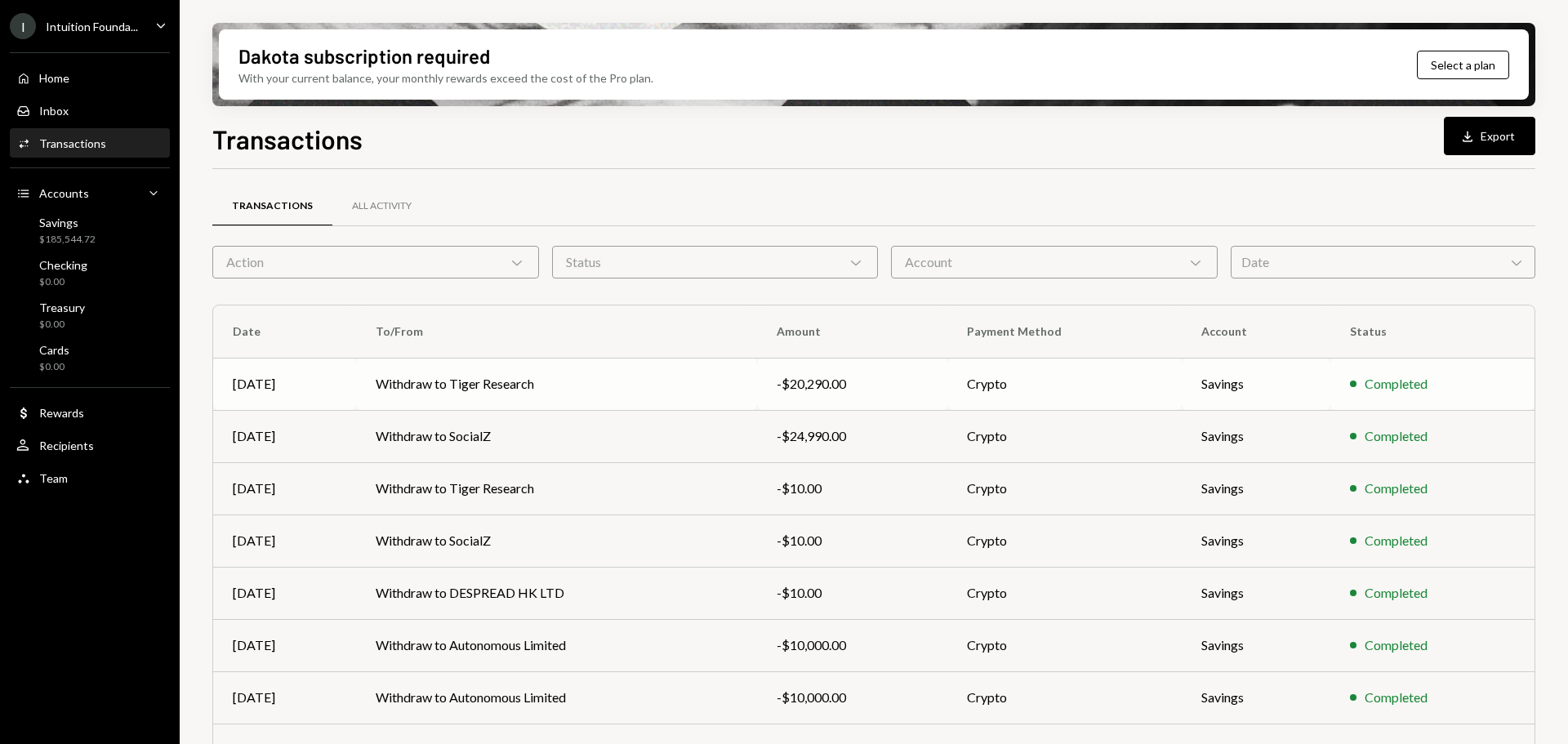
click at [512, 365] on td "Withdraw to Tiger Research" at bounding box center [557, 384] width 401 height 52
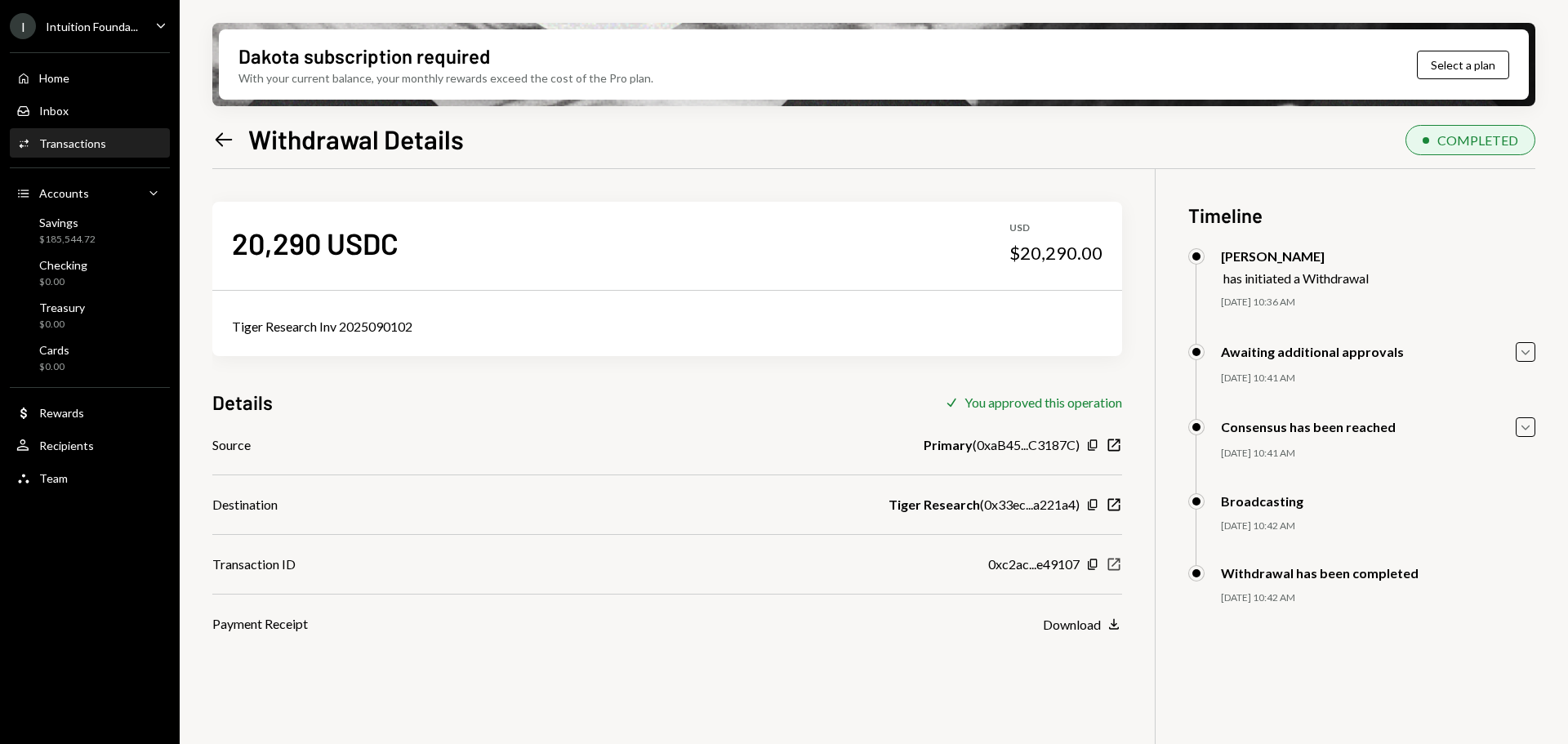
click at [1112, 563] on icon "New Window" at bounding box center [1114, 565] width 17 height 17
click at [47, 121] on div "Inbox Inbox" at bounding box center [90, 111] width 147 height 27
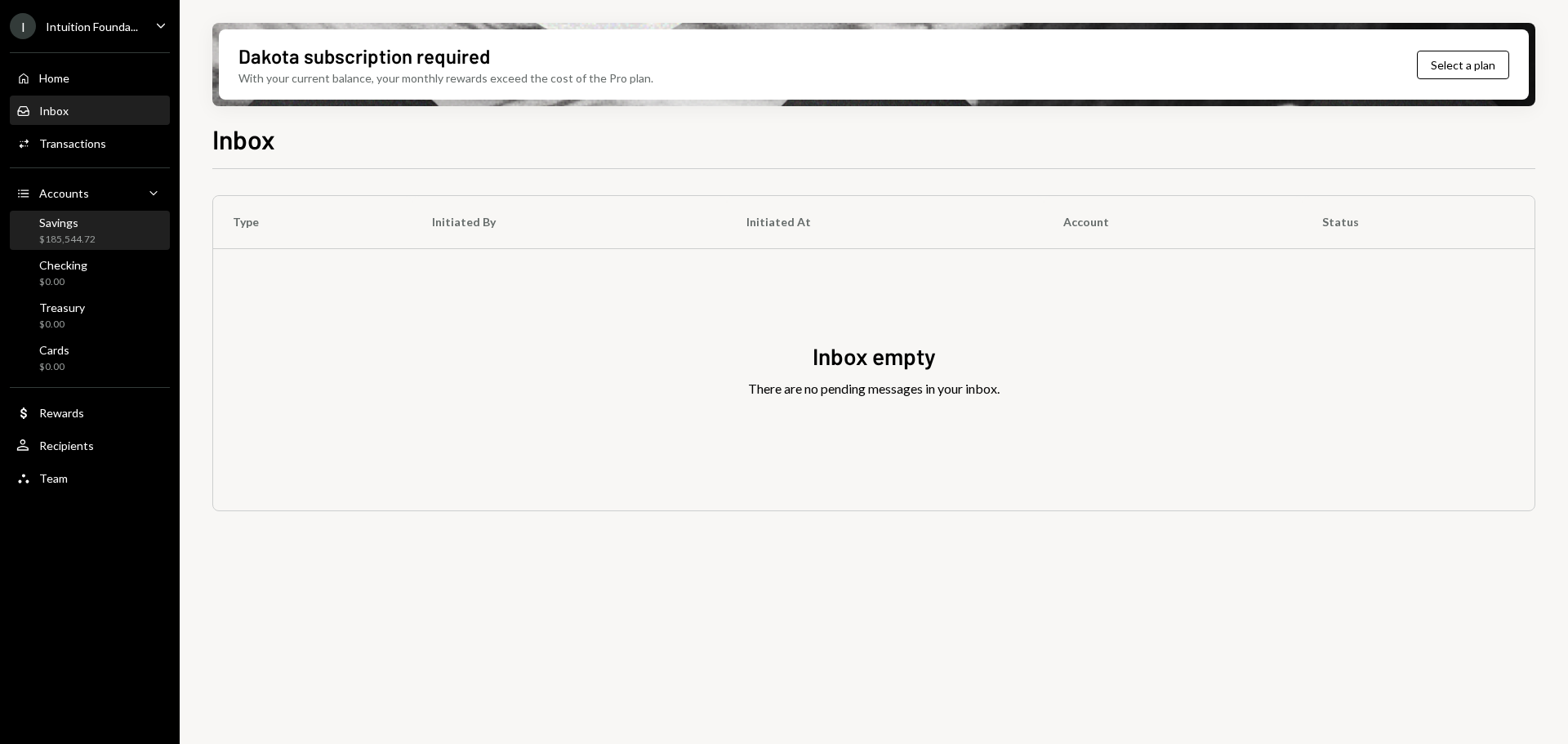
click at [116, 235] on div "Savings $185,544.72" at bounding box center [90, 231] width 147 height 31
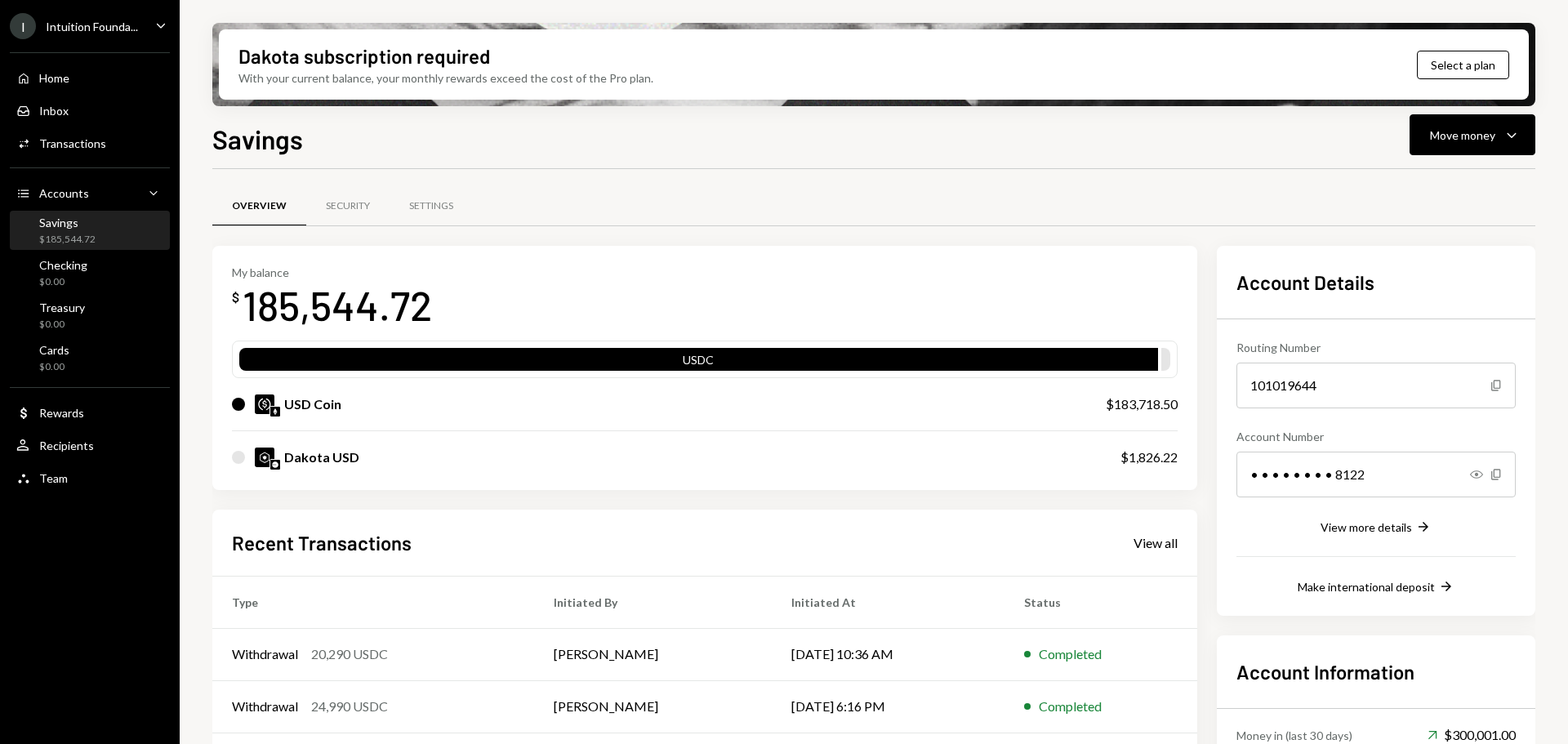
scroll to position [82, 0]
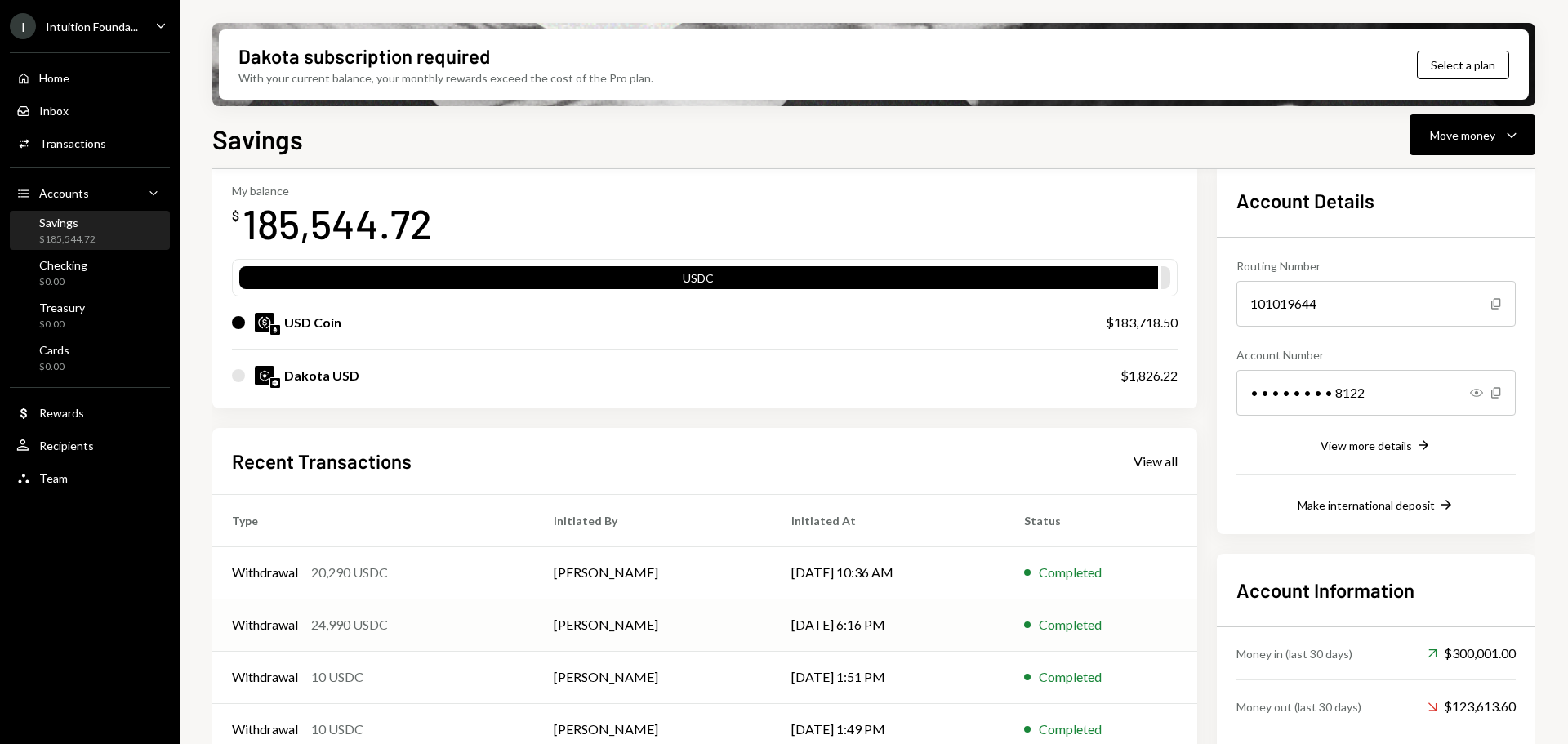
click at [506, 625] on div "Withdrawal 24,990 USDC" at bounding box center [373, 625] width 282 height 20
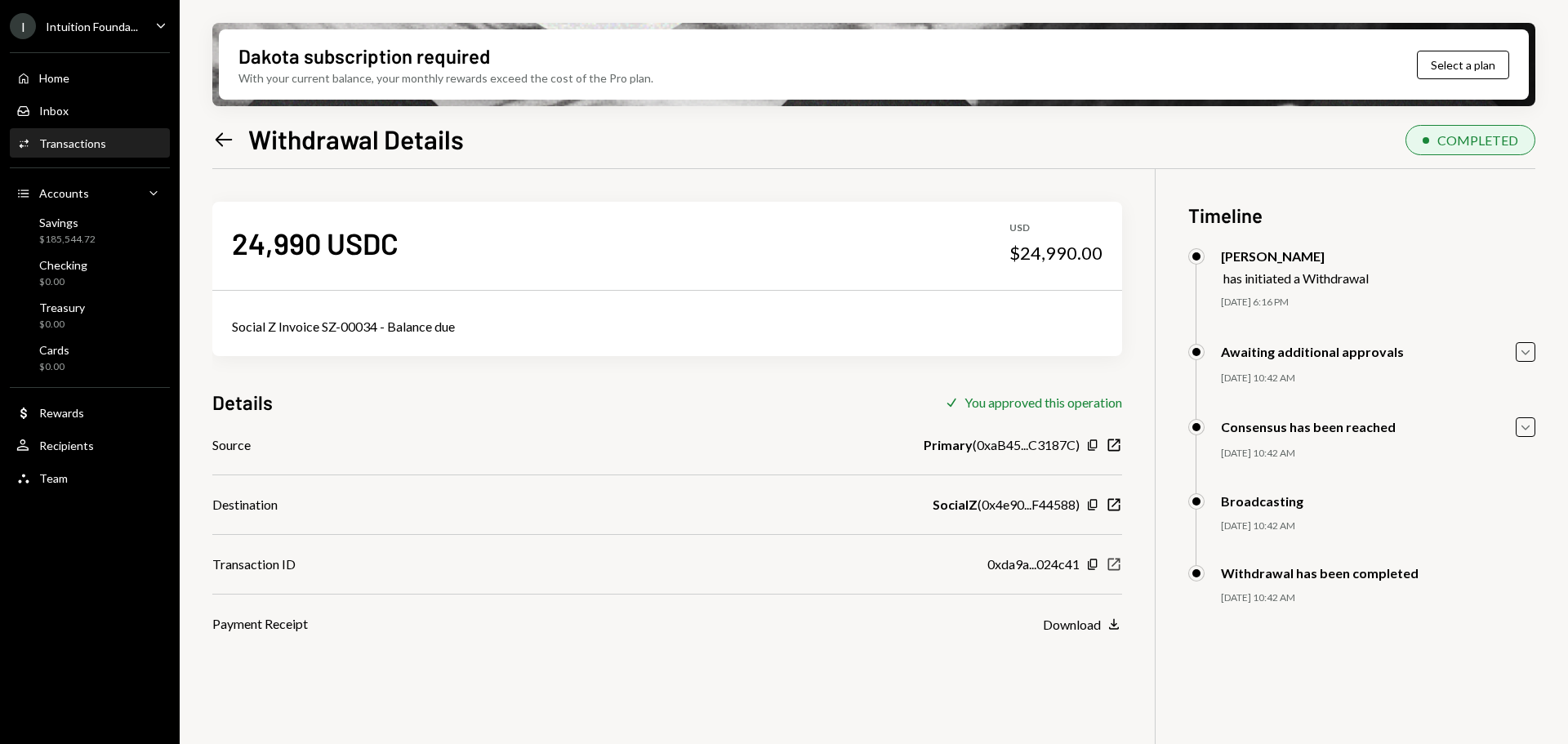
click at [1118, 564] on icon "New Window" at bounding box center [1114, 565] width 17 height 17
click at [1108, 568] on icon "button" at bounding box center [1114, 565] width 12 height 12
click at [1111, 567] on icon "New Window" at bounding box center [1114, 565] width 17 height 17
click at [84, 232] on div "Savings $185,544.72" at bounding box center [67, 231] width 57 height 31
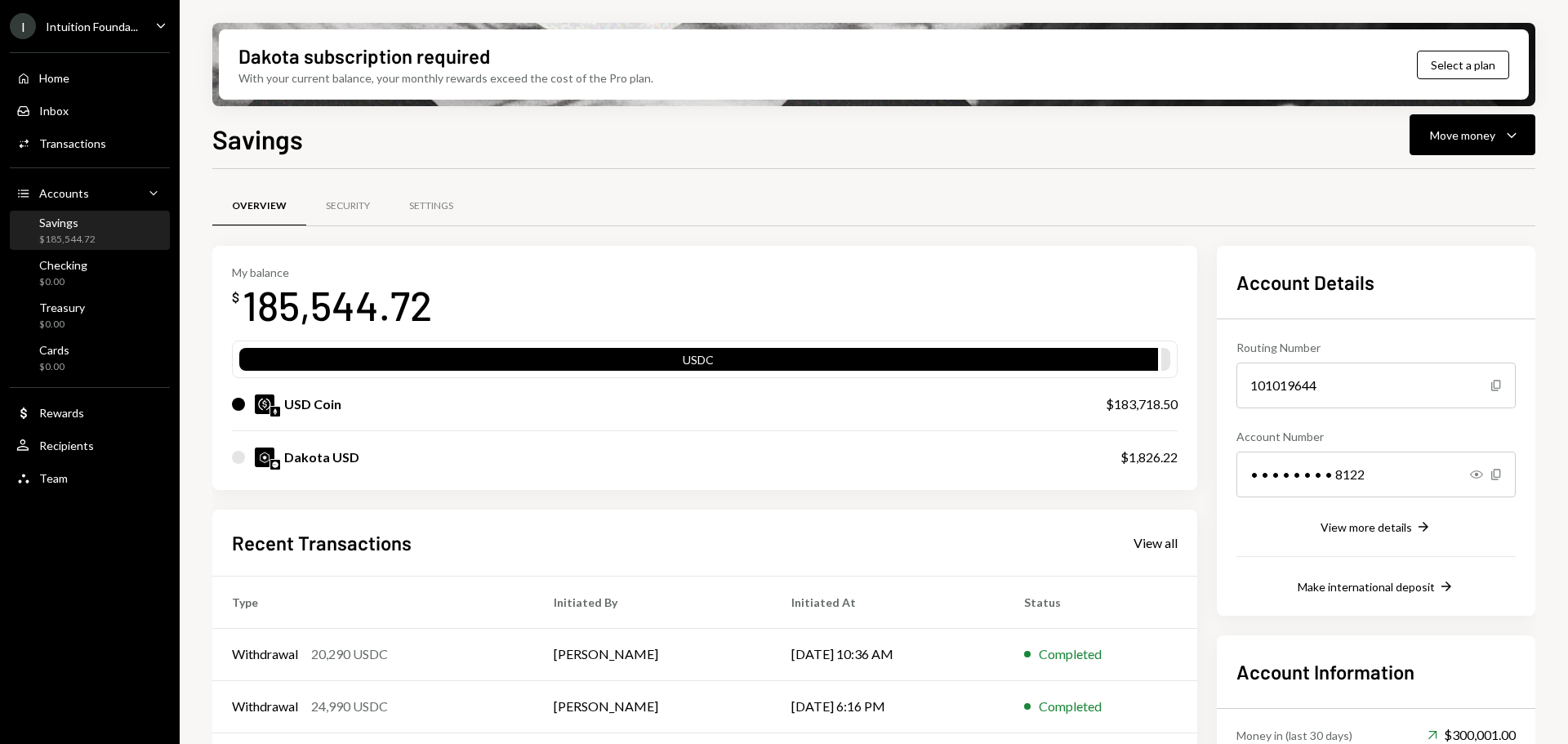
scroll to position [159, 0]
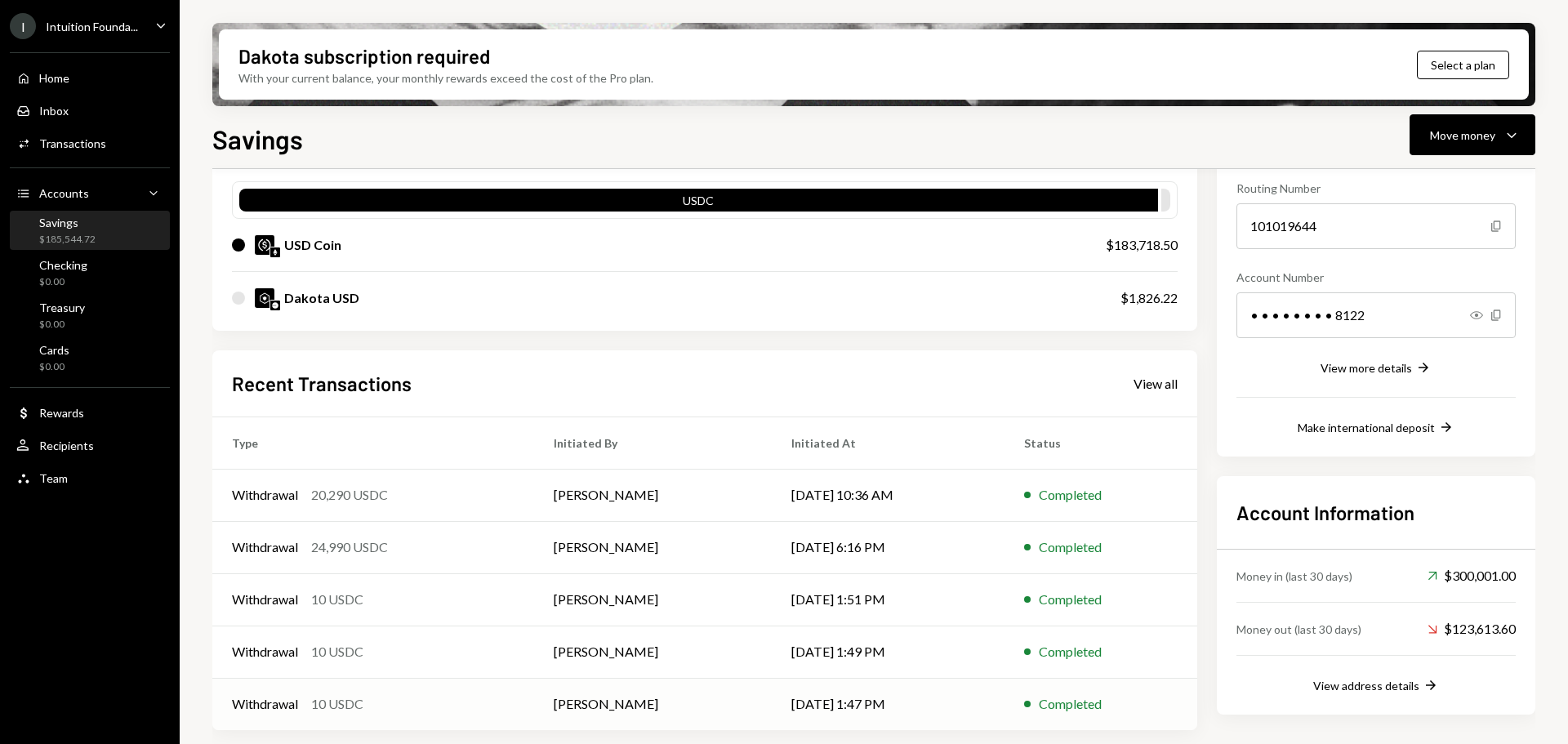
click at [680, 714] on td "[PERSON_NAME]" at bounding box center [652, 704] width 236 height 52
